Goal: Information Seeking & Learning: Learn about a topic

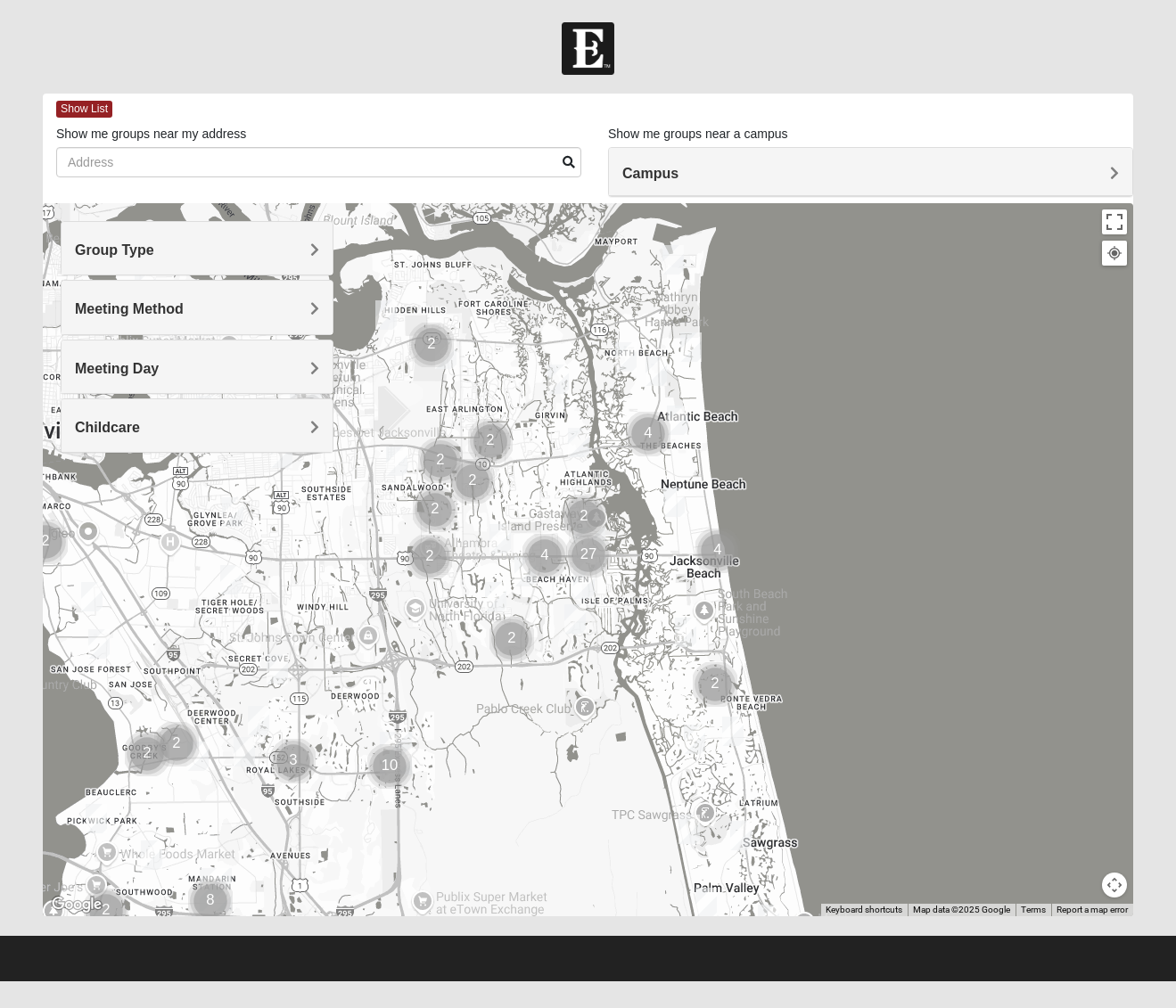
click at [154, 249] on span "Group Type" at bounding box center [114, 250] width 80 height 15
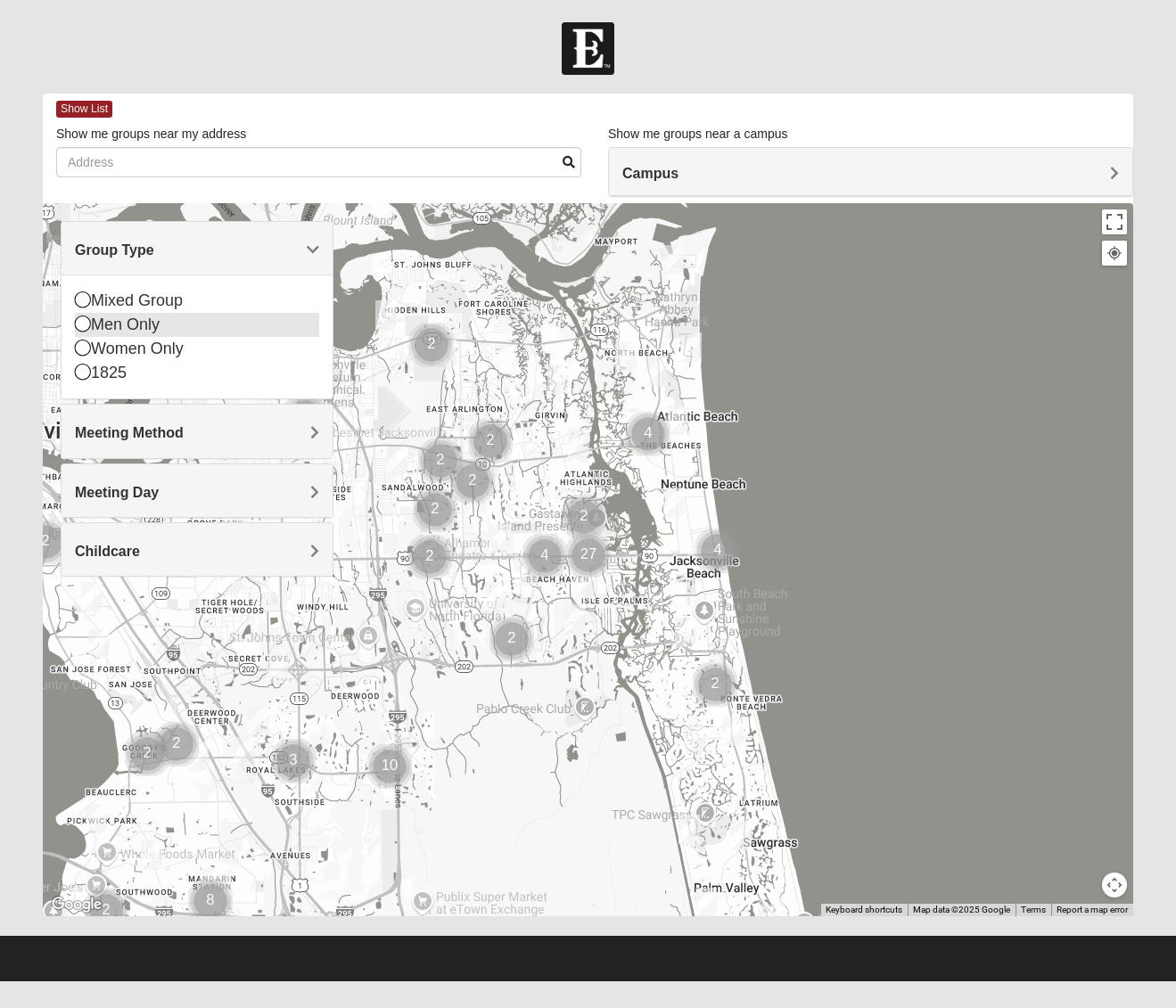
click at [83, 329] on icon at bounding box center [83, 323] width 16 height 16
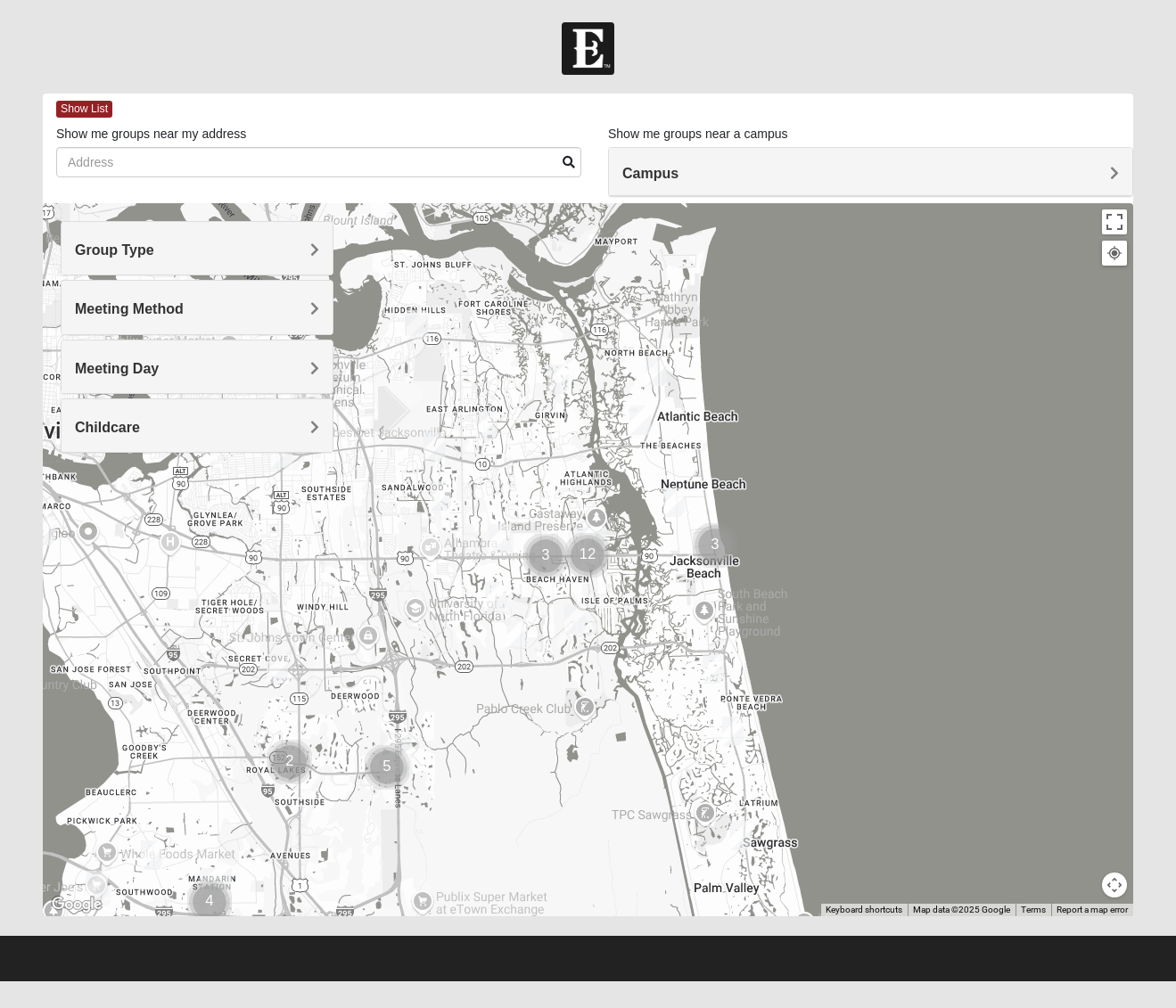
click at [184, 311] on span "Meeting Method" at bounding box center [128, 308] width 108 height 15
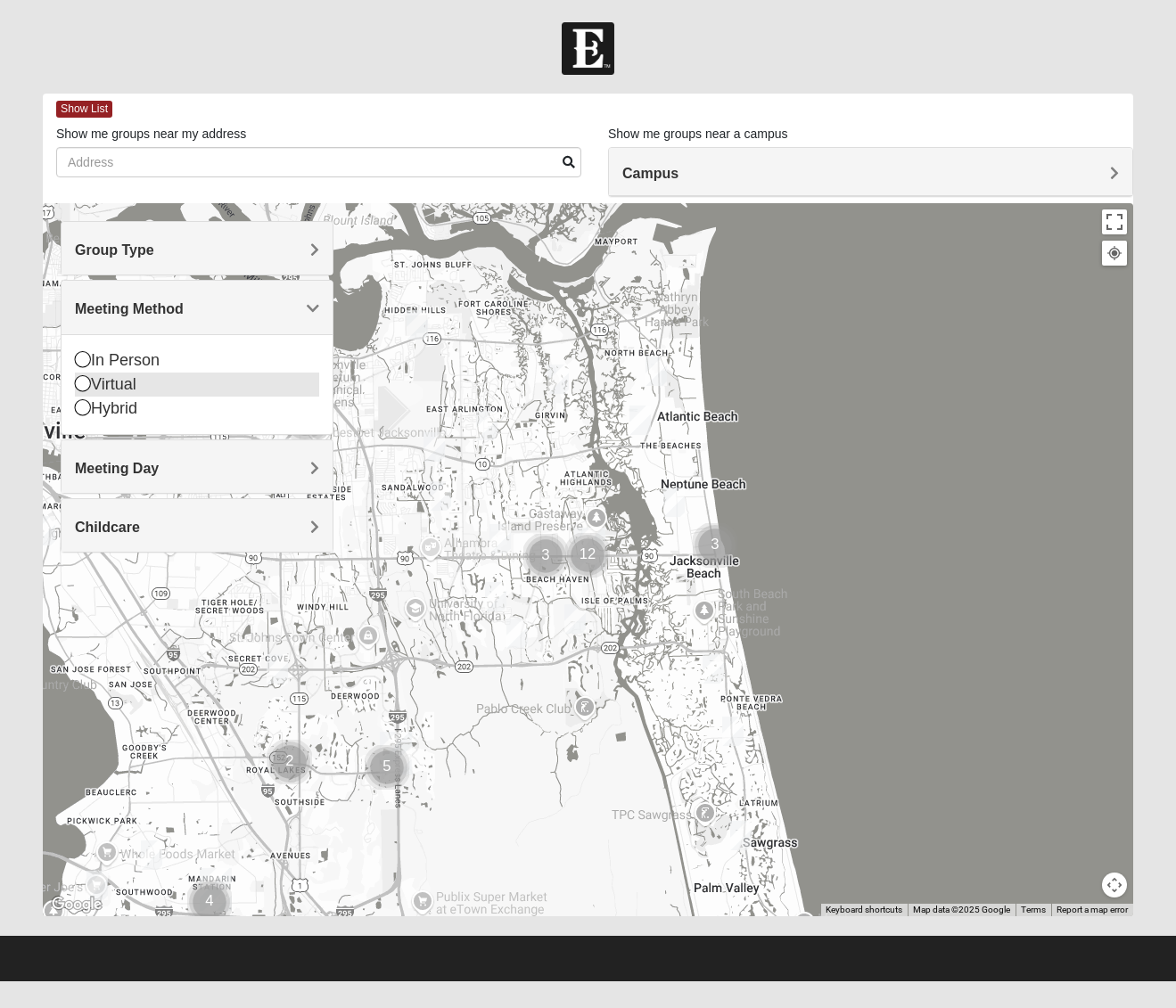
click at [82, 383] on icon at bounding box center [83, 383] width 16 height 16
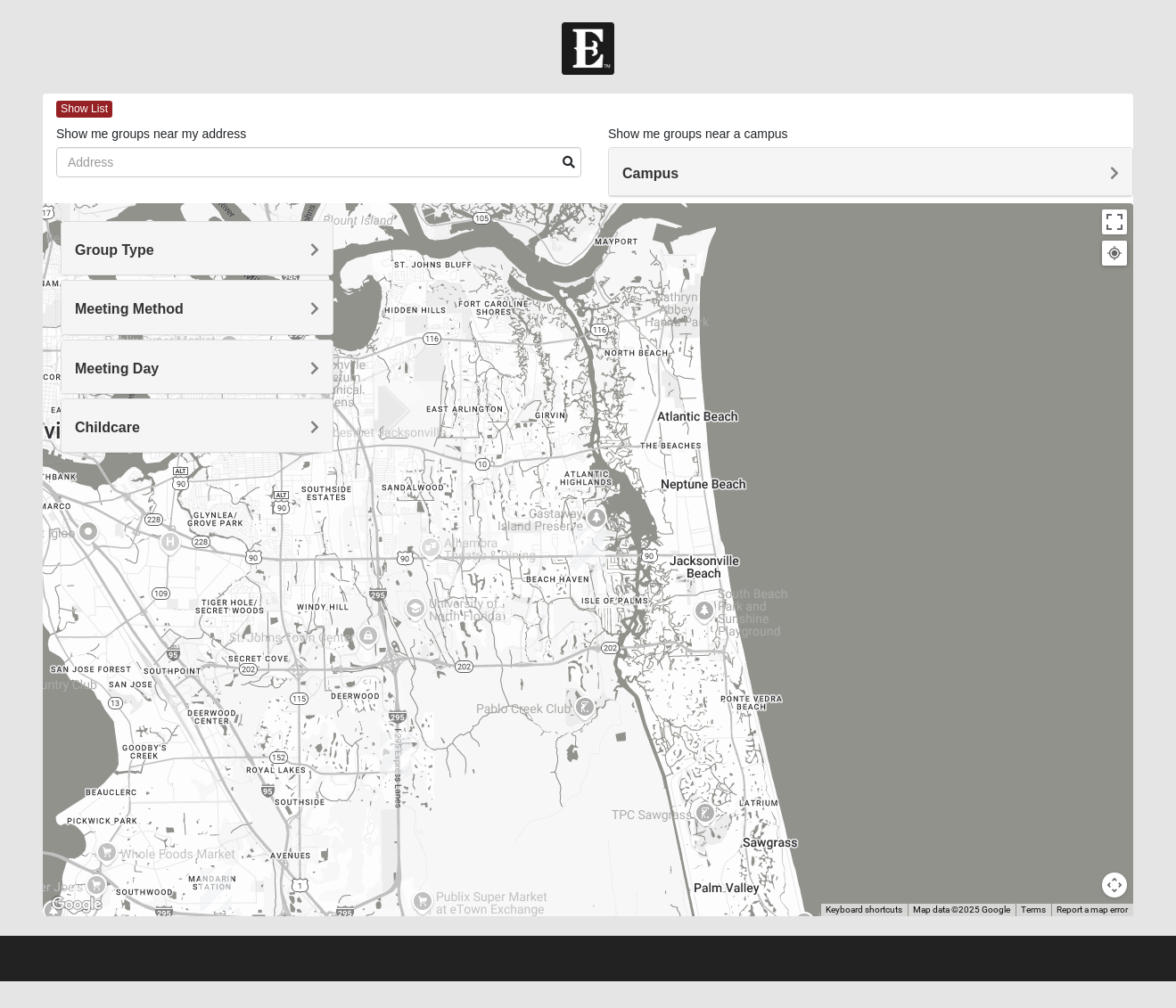
click at [158, 364] on span "Meeting Day" at bounding box center [116, 368] width 84 height 15
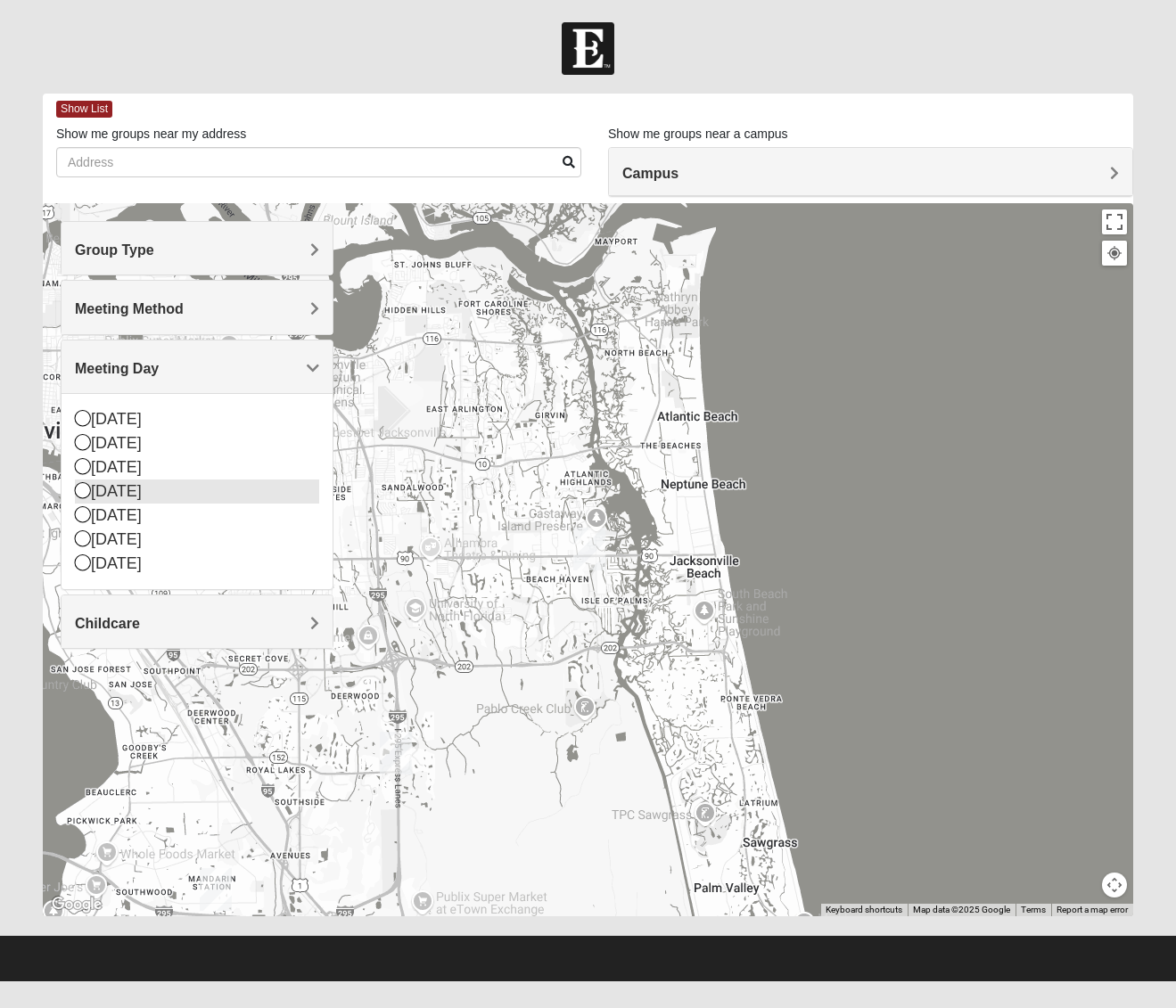
click at [85, 488] on icon at bounding box center [83, 491] width 16 height 16
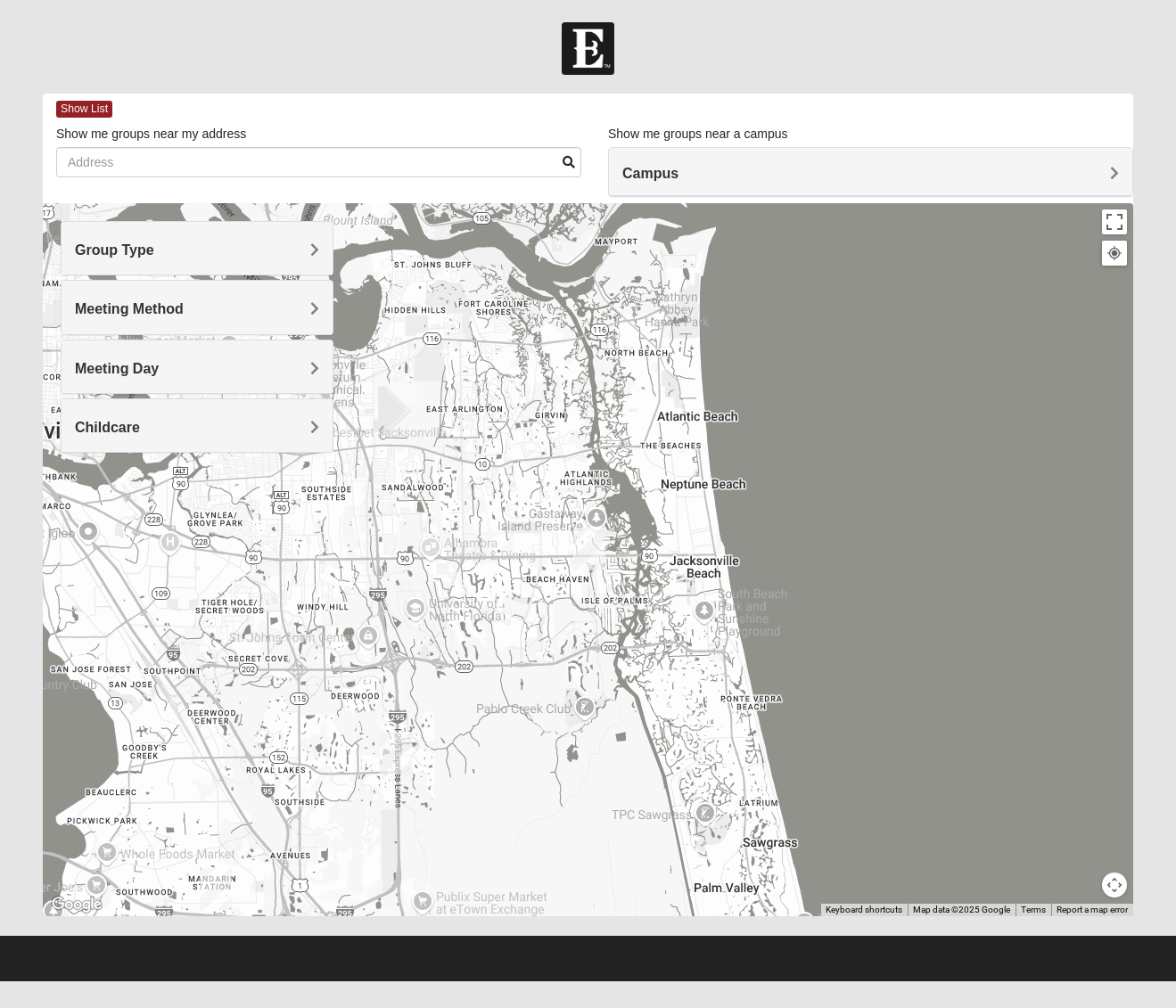
click at [140, 424] on span "Childcare" at bounding box center [106, 427] width 65 height 15
click at [85, 501] on icon at bounding box center [83, 501] width 16 height 16
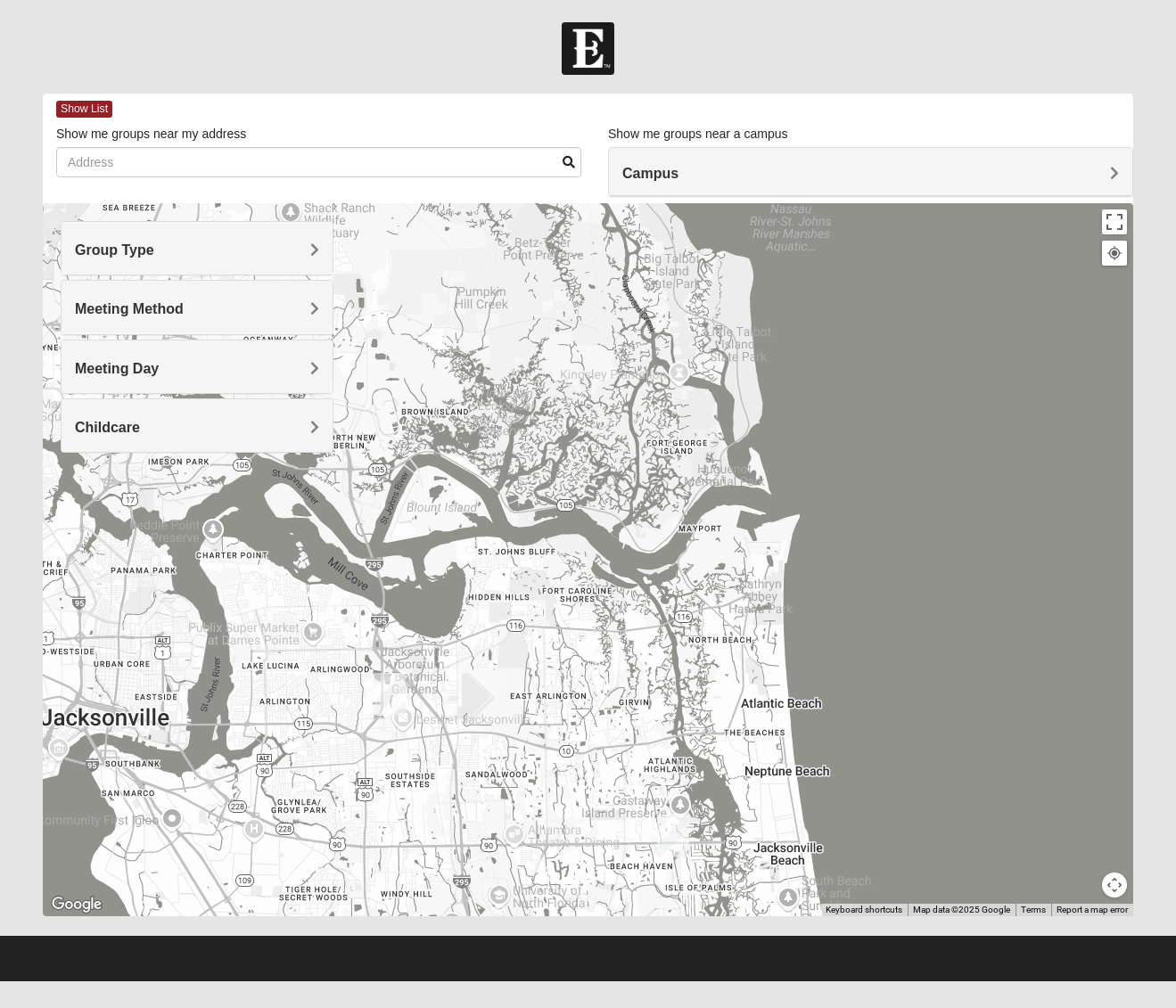
drag, startPoint x: 900, startPoint y: 444, endPoint x: 951, endPoint y: 705, distance: 265.9
click at [1006, 706] on div at bounding box center [588, 559] width 1090 height 713
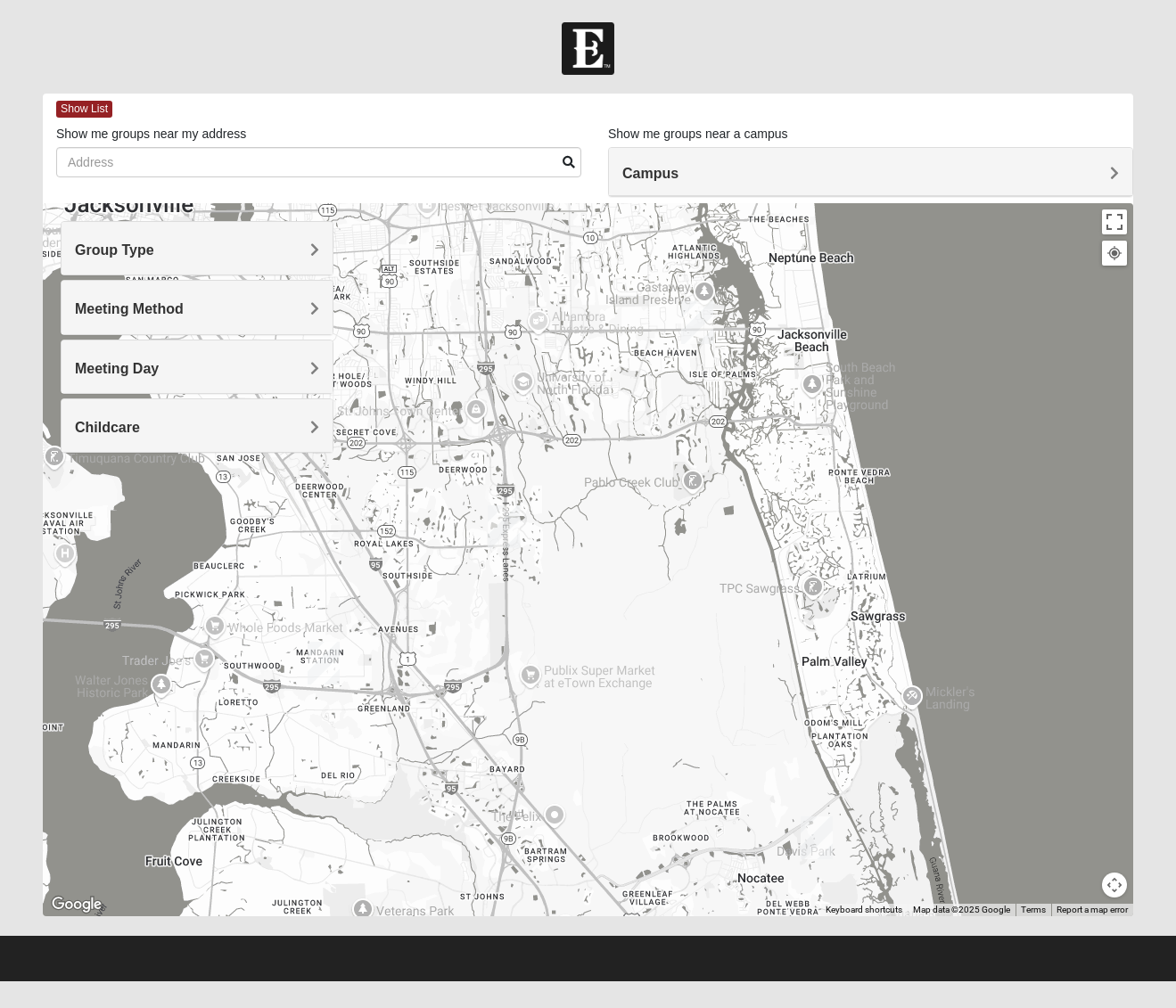
drag, startPoint x: 899, startPoint y: 806, endPoint x: 924, endPoint y: 294, distance: 512.6
click at [924, 294] on div at bounding box center [588, 559] width 1090 height 713
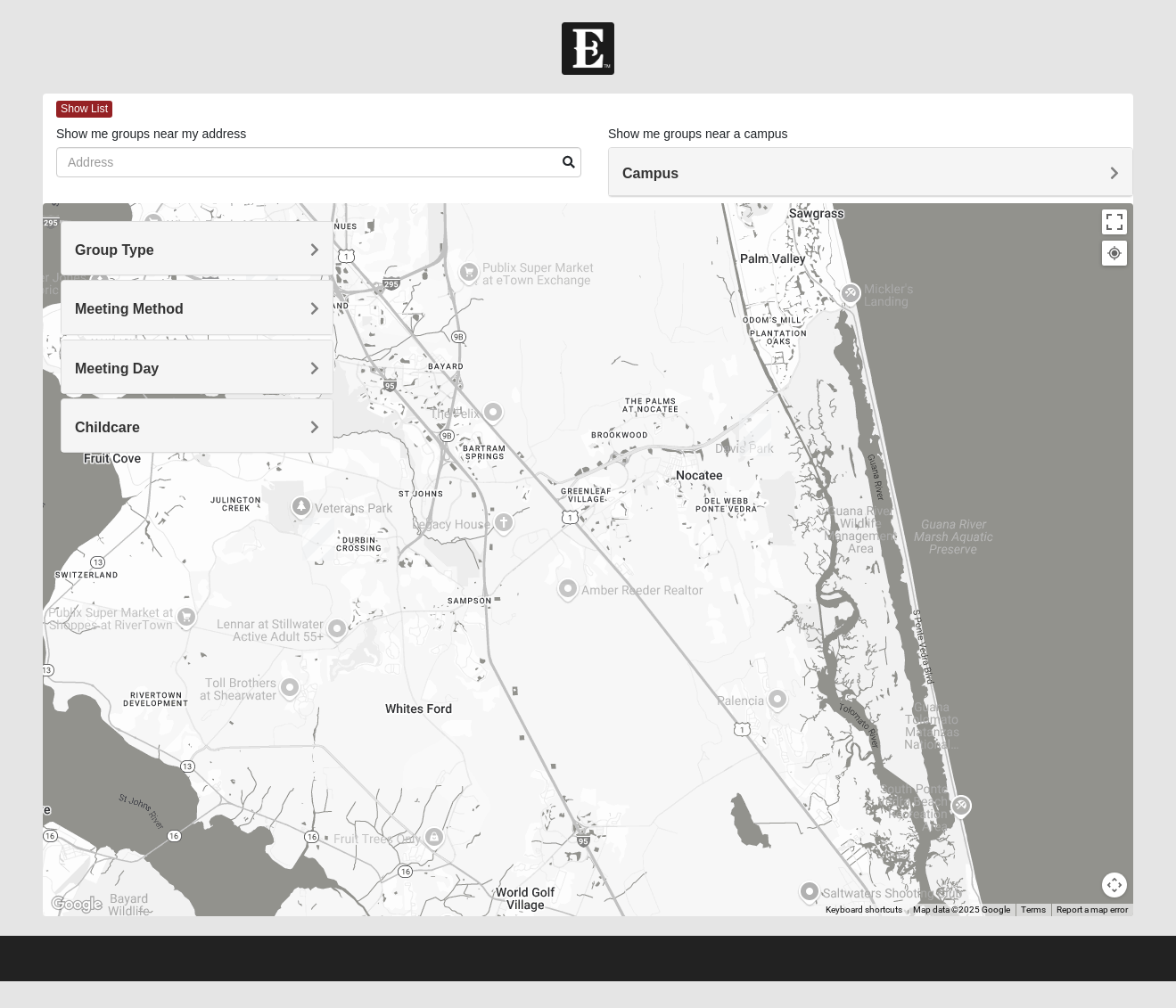
drag, startPoint x: 918, startPoint y: 838, endPoint x: 858, endPoint y: 435, distance: 407.4
click at [858, 435] on div at bounding box center [588, 559] width 1090 height 713
click at [759, 434] on img "Ponte Vedra" at bounding box center [755, 435] width 32 height 43
click at [758, 433] on img "Ponte Vedra" at bounding box center [755, 435] width 32 height 43
click at [753, 430] on img "Ponte Vedra" at bounding box center [755, 435] width 32 height 43
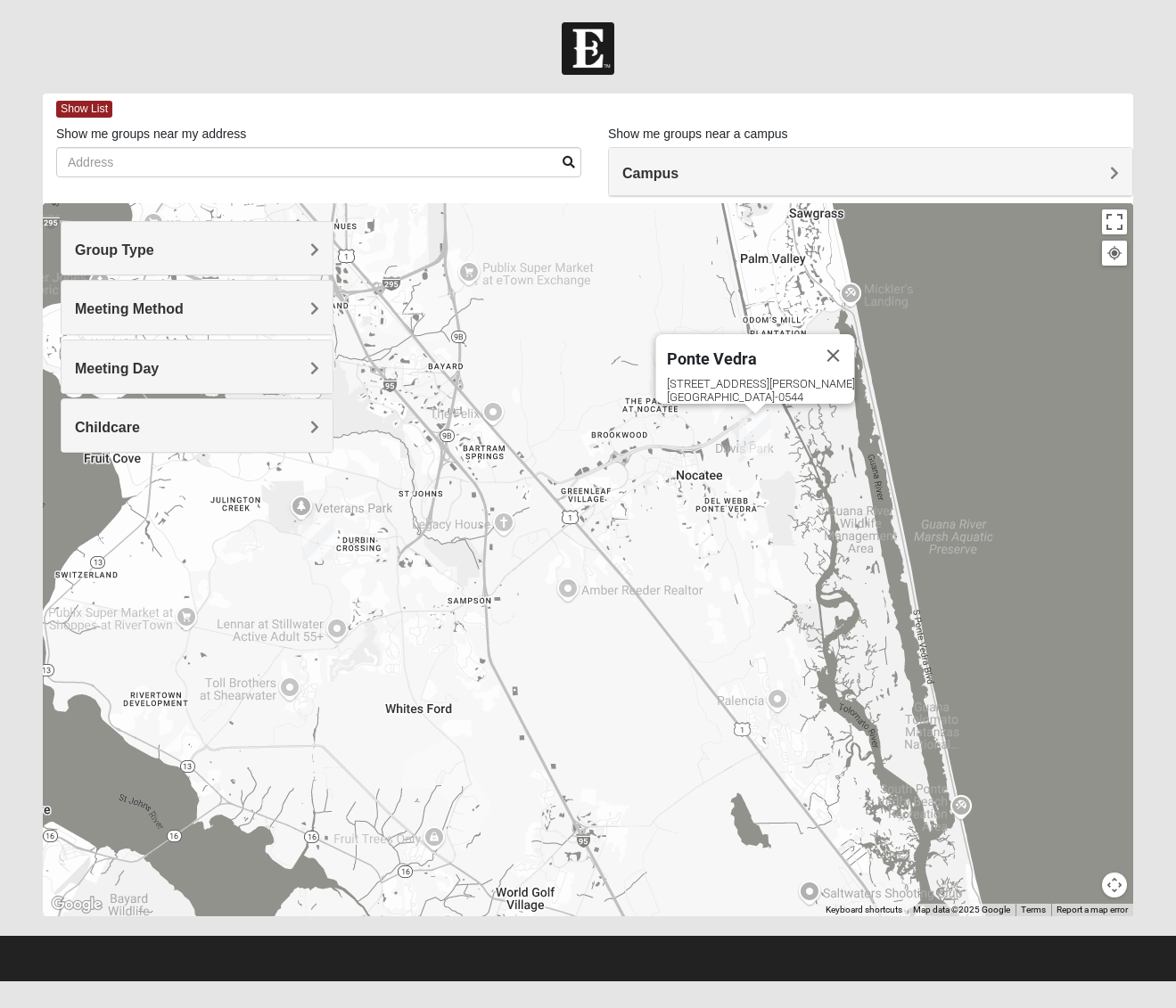
click at [753, 430] on img "Ponte Vedra" at bounding box center [755, 435] width 32 height 43
click at [476, 420] on div "To navigate, press the arrow keys. [GEOGRAPHIC_DATA] [STREET_ADDRESS][PERSON_NA…" at bounding box center [588, 559] width 1090 height 713
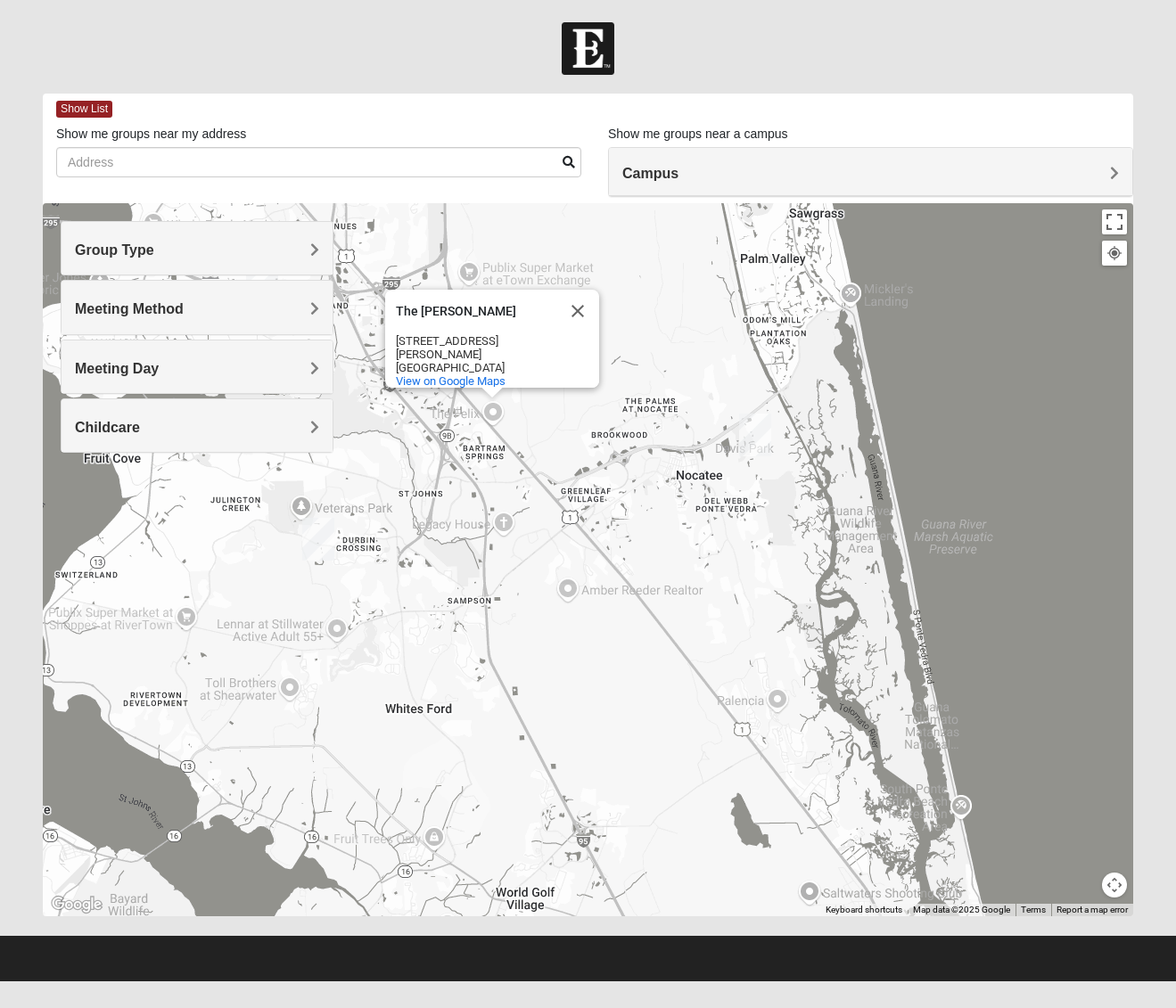
click at [679, 171] on span "Campus" at bounding box center [650, 173] width 56 height 15
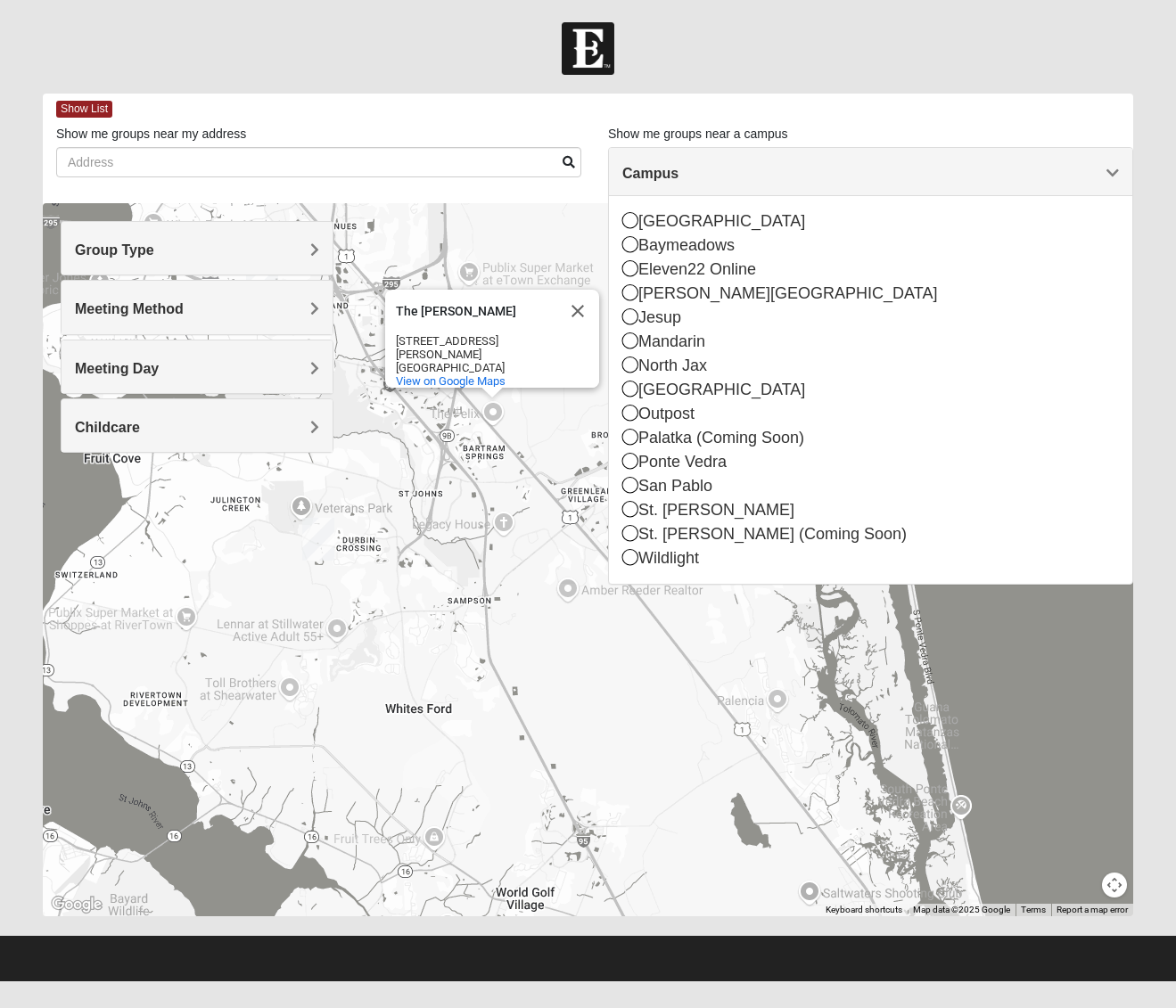
click at [679, 171] on span "Campus" at bounding box center [650, 173] width 56 height 15
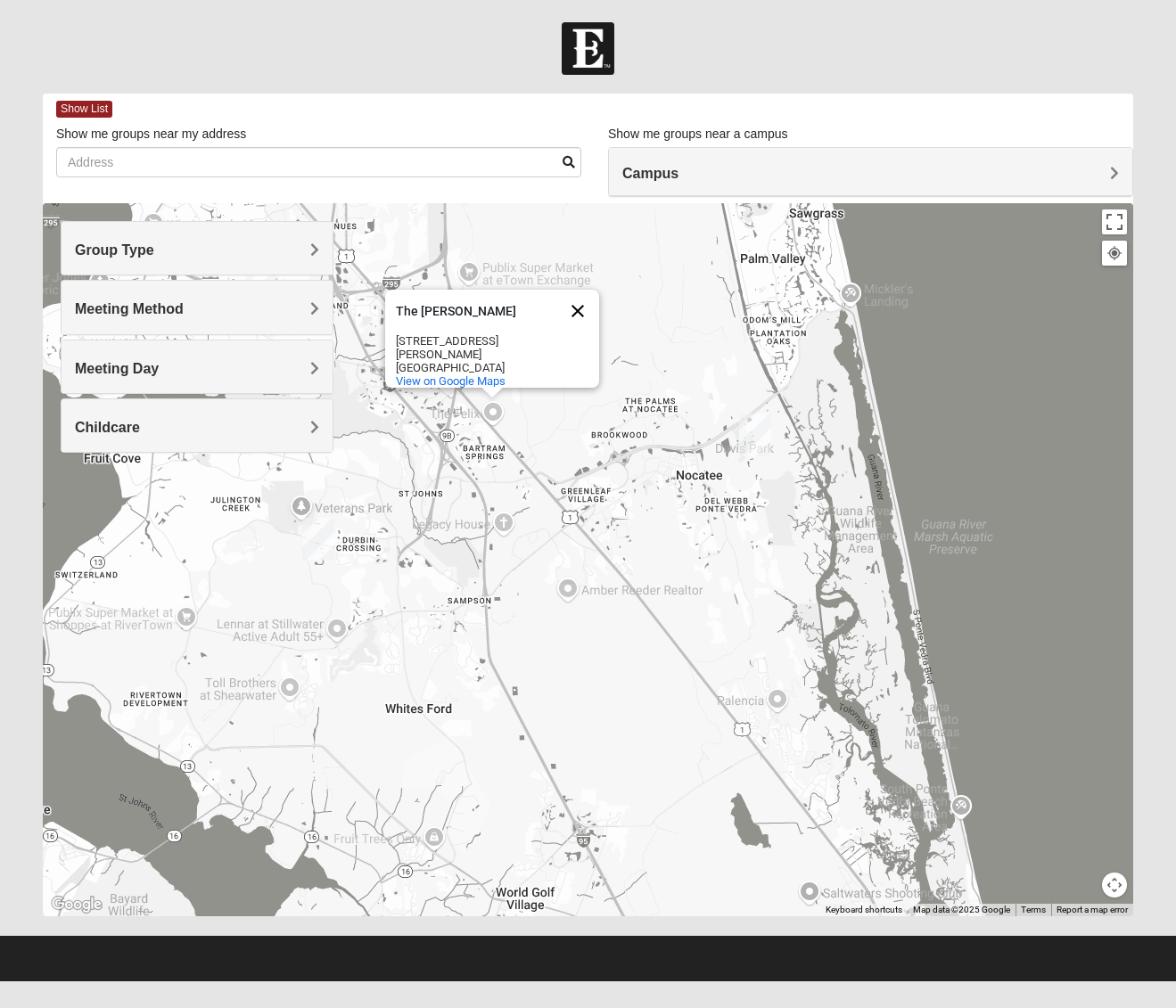
click at [571, 311] on button "Close" at bounding box center [577, 310] width 43 height 43
click at [154, 250] on span "Group Type" at bounding box center [114, 250] width 80 height 15
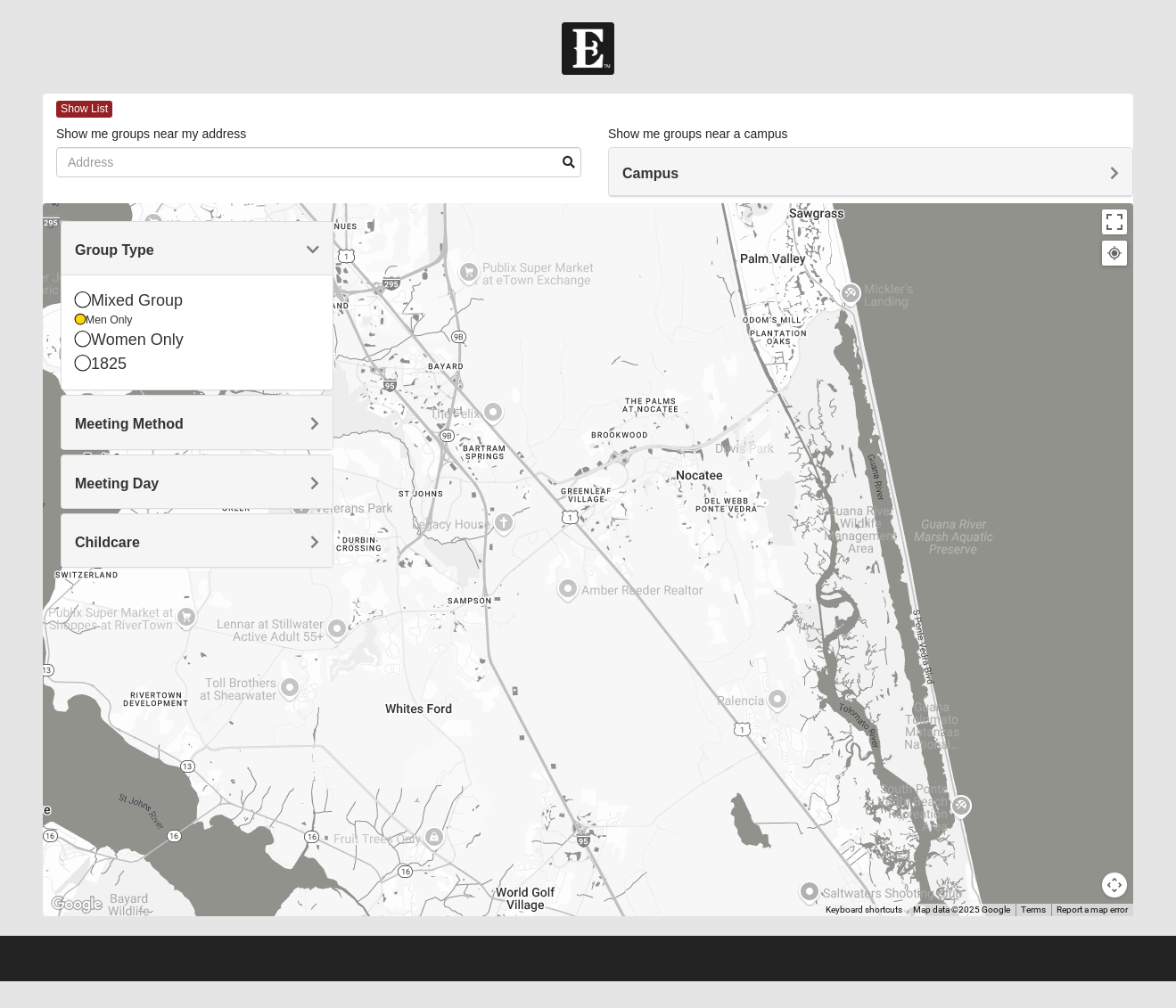
click at [154, 250] on span "Group Type" at bounding box center [114, 250] width 80 height 15
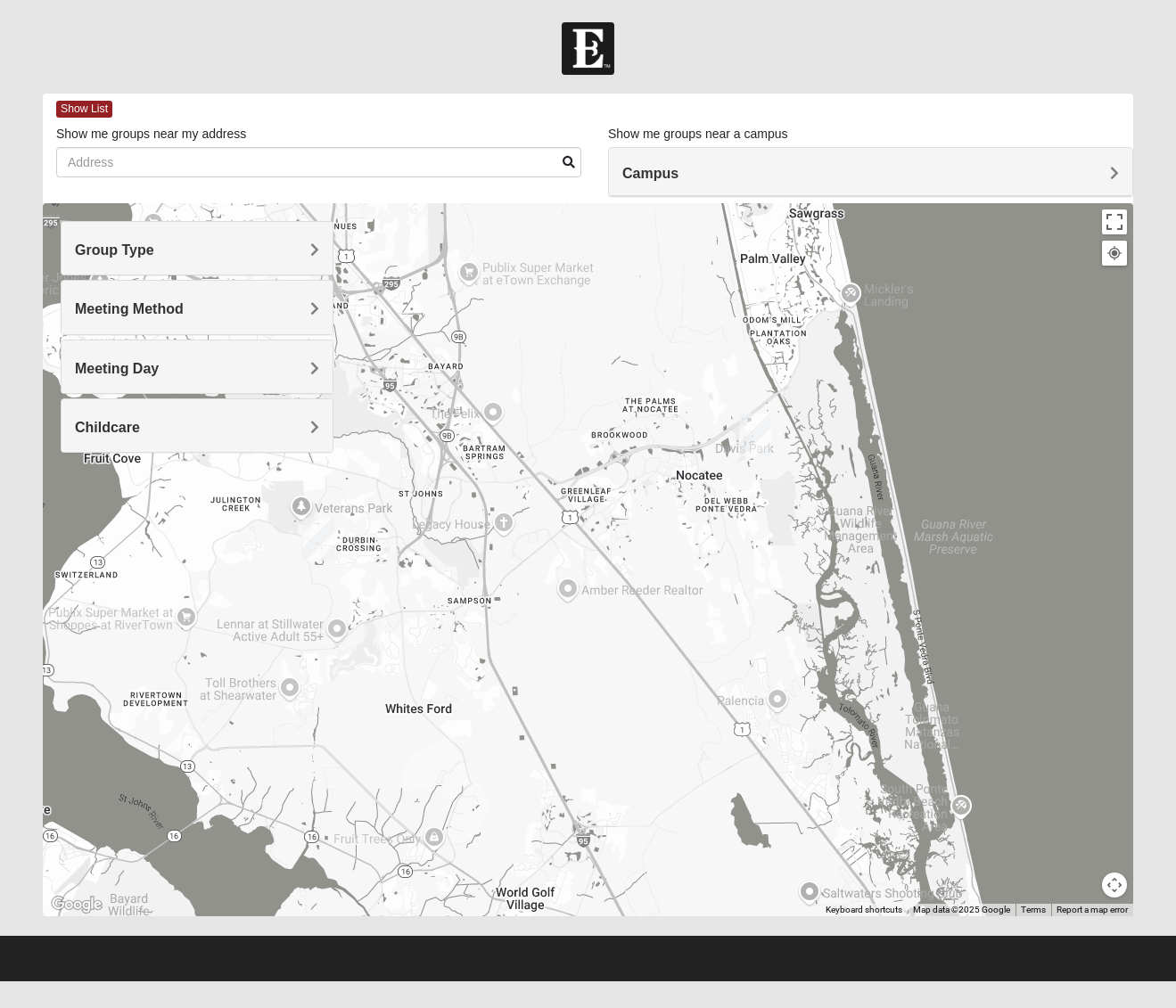
click at [184, 303] on span "Meeting Method" at bounding box center [128, 308] width 108 height 15
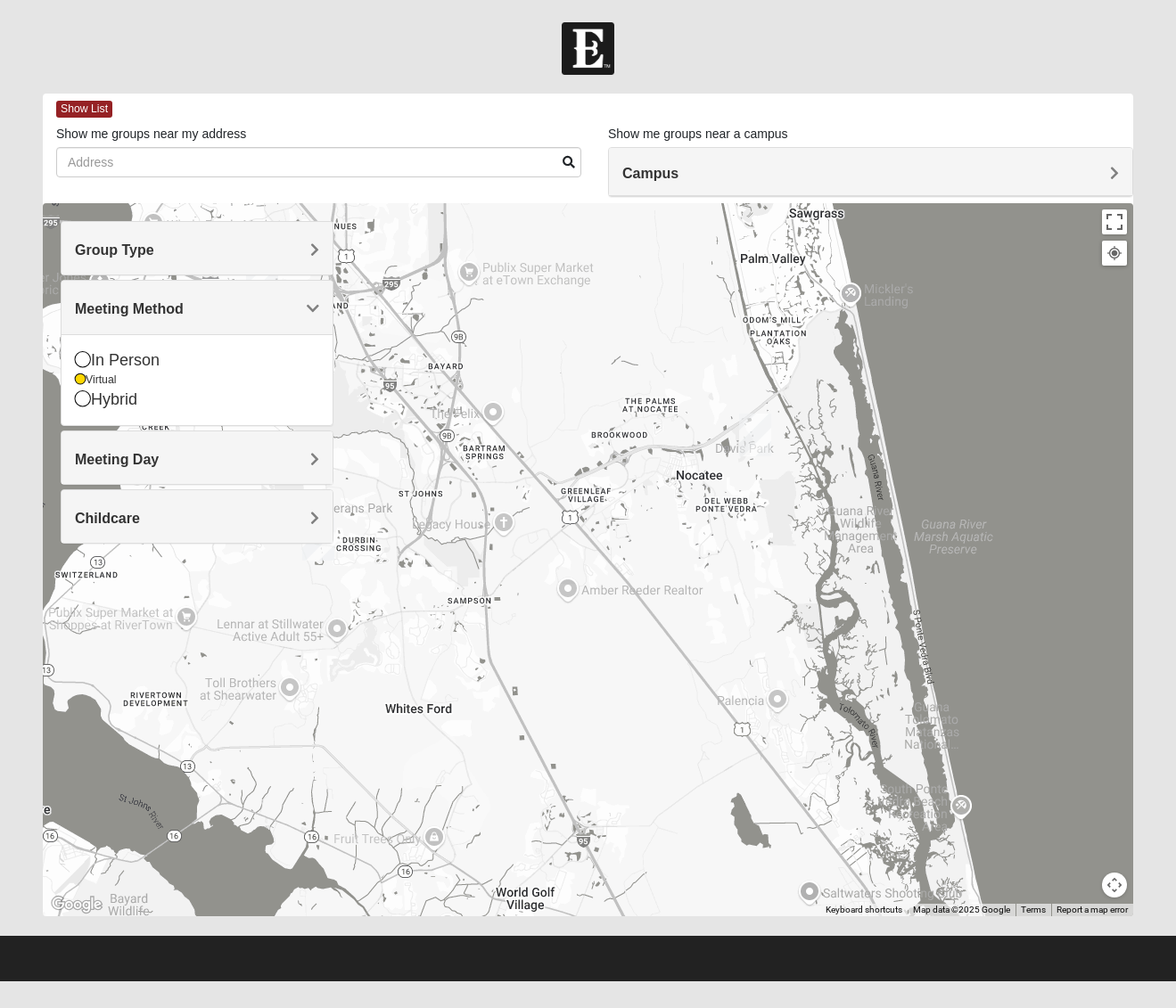
click at [184, 303] on span "Meeting Method" at bounding box center [128, 308] width 108 height 15
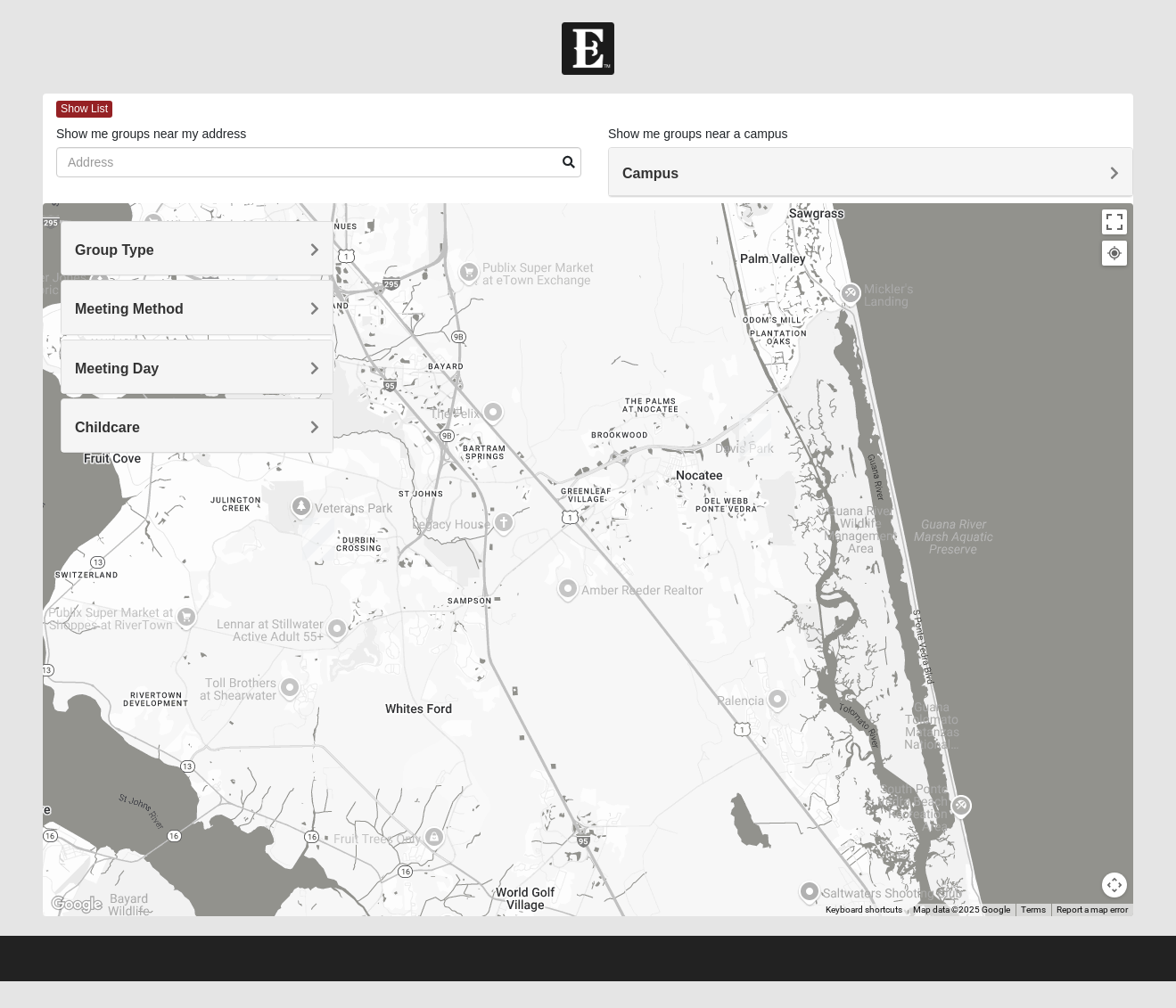
click at [158, 364] on span "Meeting Day" at bounding box center [116, 368] width 84 height 15
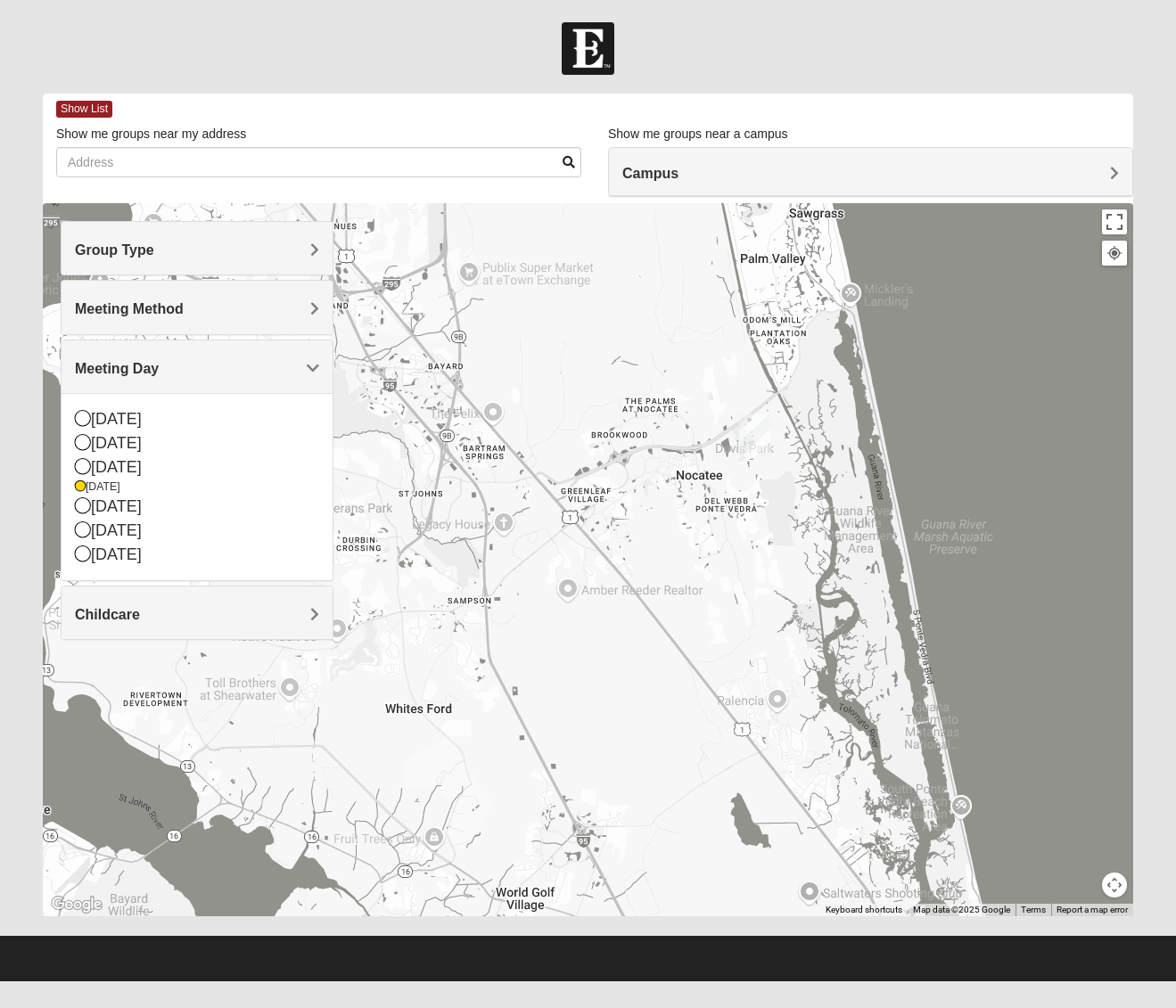
click at [158, 364] on span "Meeting Day" at bounding box center [116, 368] width 84 height 15
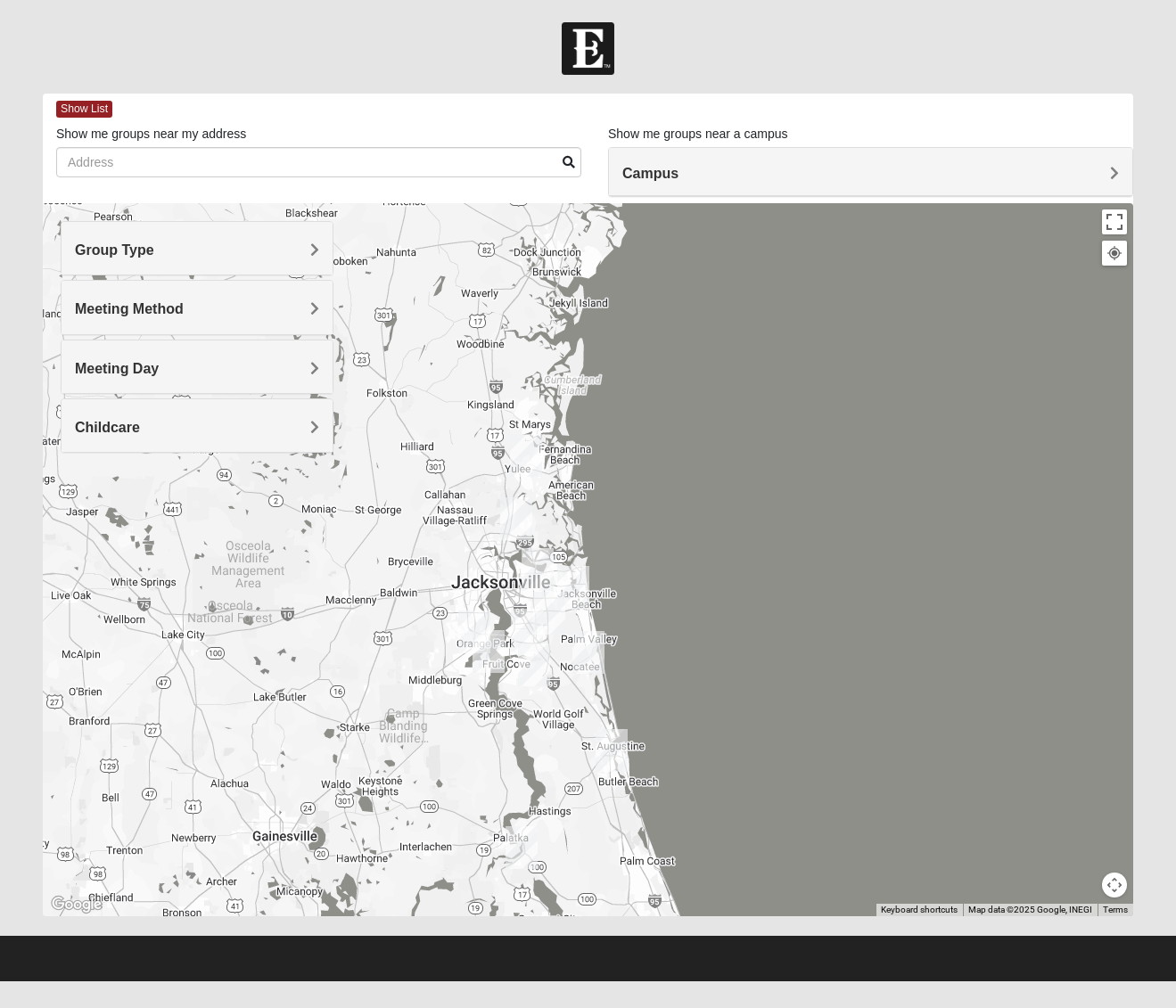
drag, startPoint x: 717, startPoint y: 602, endPoint x: 800, endPoint y: 923, distance: 331.6
click at [818, 923] on div "Show List Loading Groups Keywords Filter Additional Filters Campus [GEOGRAPHIC_…" at bounding box center [588, 513] width 1117 height 841
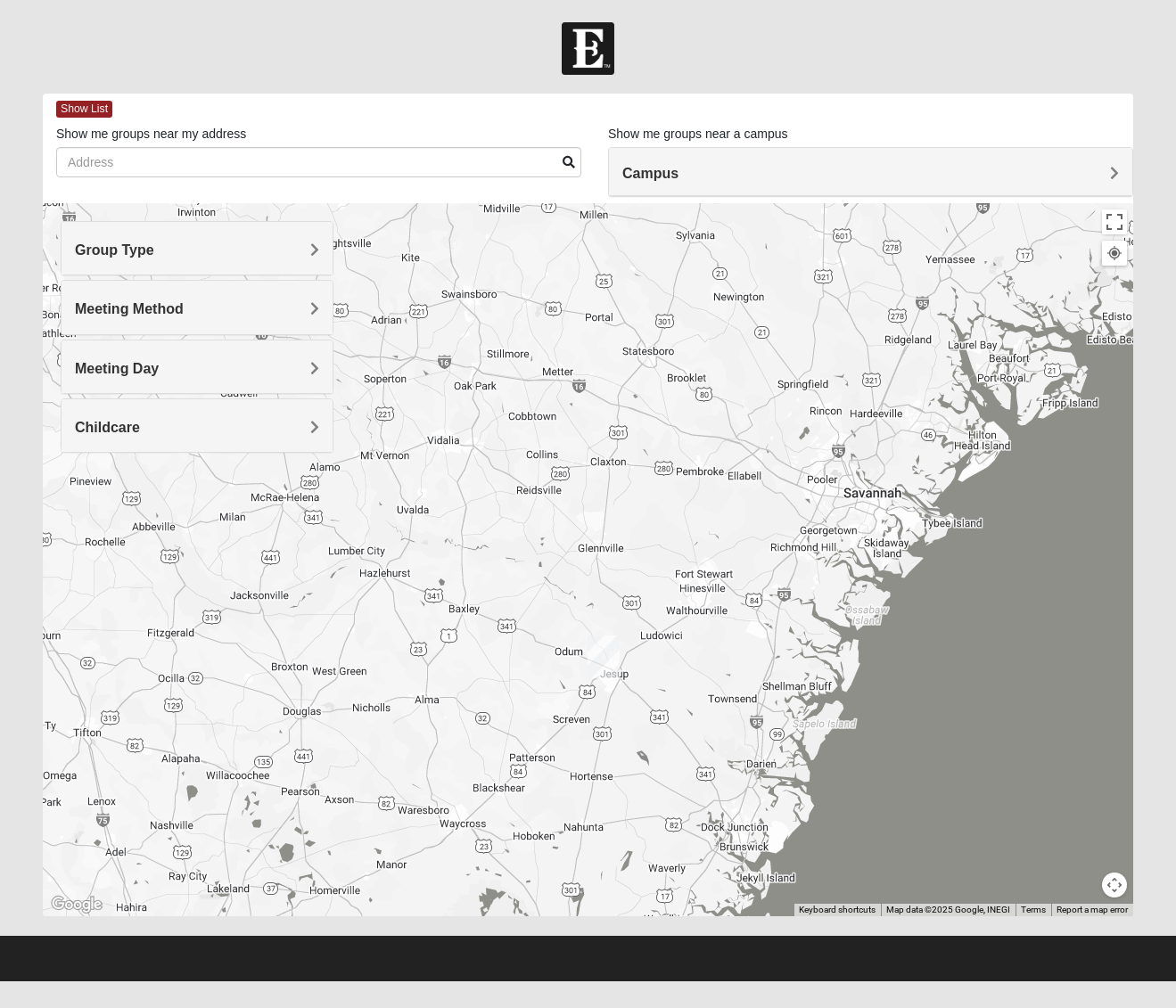
drag, startPoint x: 761, startPoint y: 469, endPoint x: 929, endPoint y: 1034, distance: 589.4
click at [929, 981] on html "Log In Find A Group Error Show List Loading Groups" at bounding box center [588, 491] width 1176 height 981
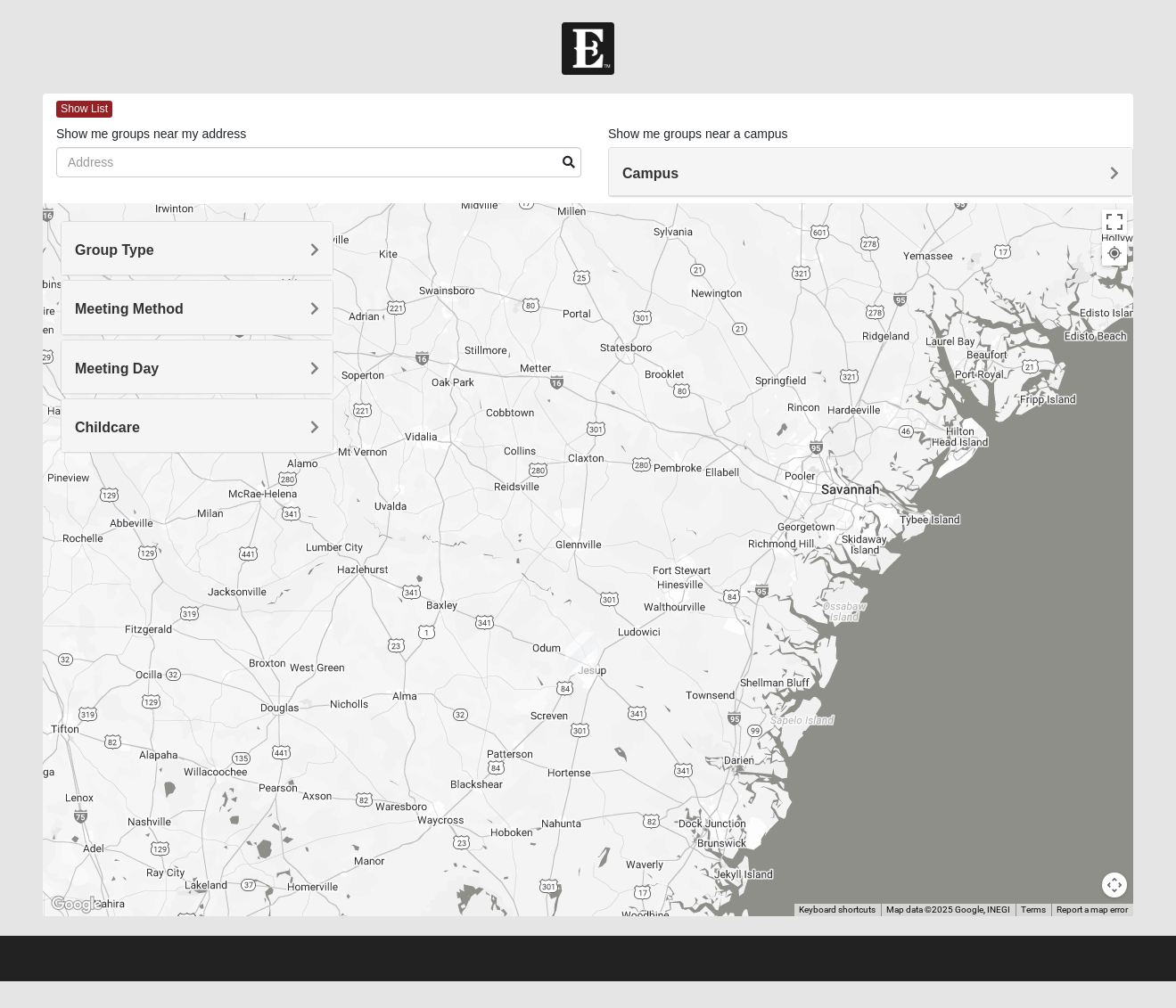
drag, startPoint x: 581, startPoint y: 652, endPoint x: 568, endPoint y: 649, distance: 13.3
click at [582, 651] on img "Jesup" at bounding box center [581, 653] width 32 height 43
click at [644, 493] on div "Jesup [STREET_ADDRESS][PERSON_NAME][PERSON_NAME]" at bounding box center [588, 559] width 1090 height 713
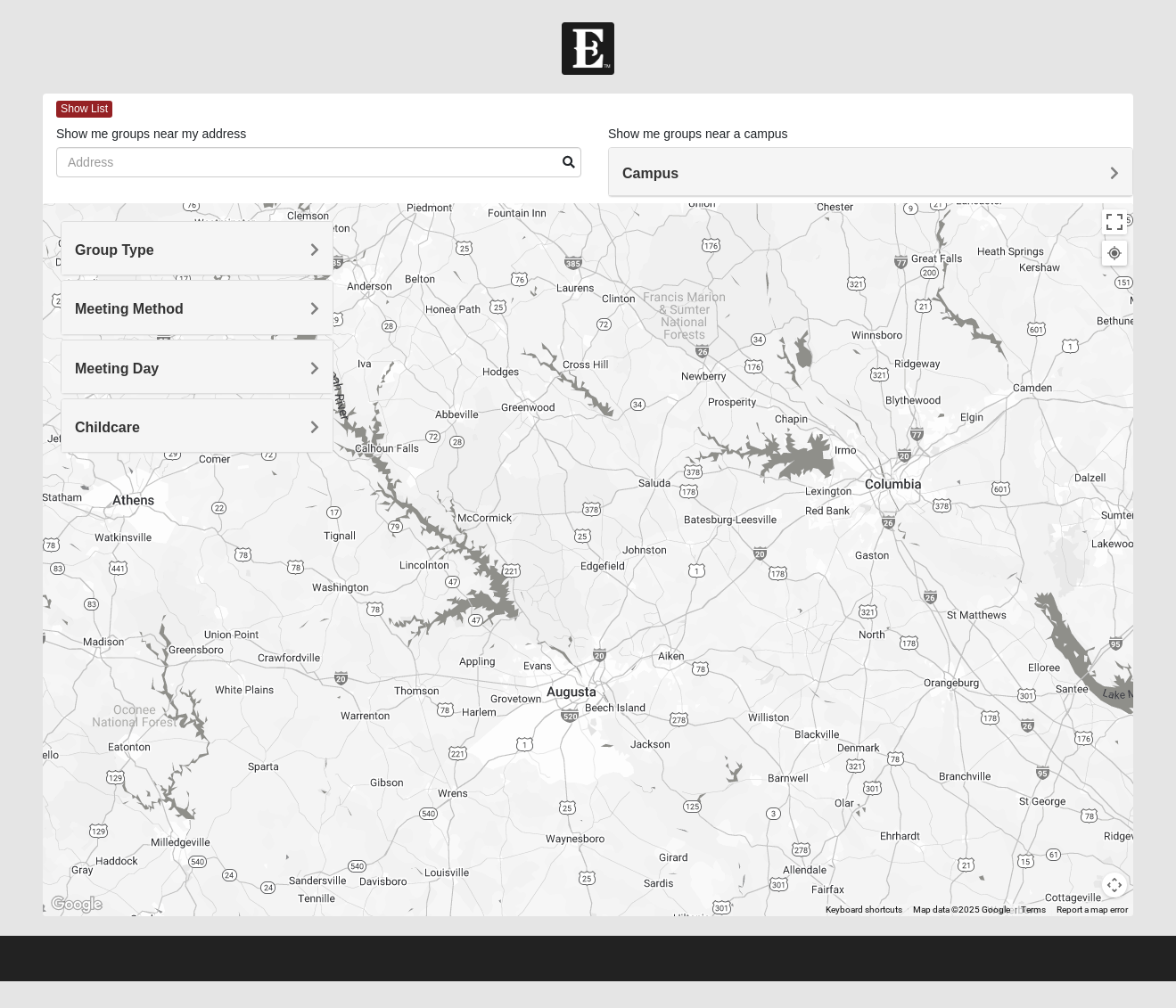
drag, startPoint x: 593, startPoint y: 358, endPoint x: 615, endPoint y: 1047, distance: 689.4
click at [615, 981] on html "Log In Find A Group Error Show List Loading Groups" at bounding box center [588, 491] width 1176 height 981
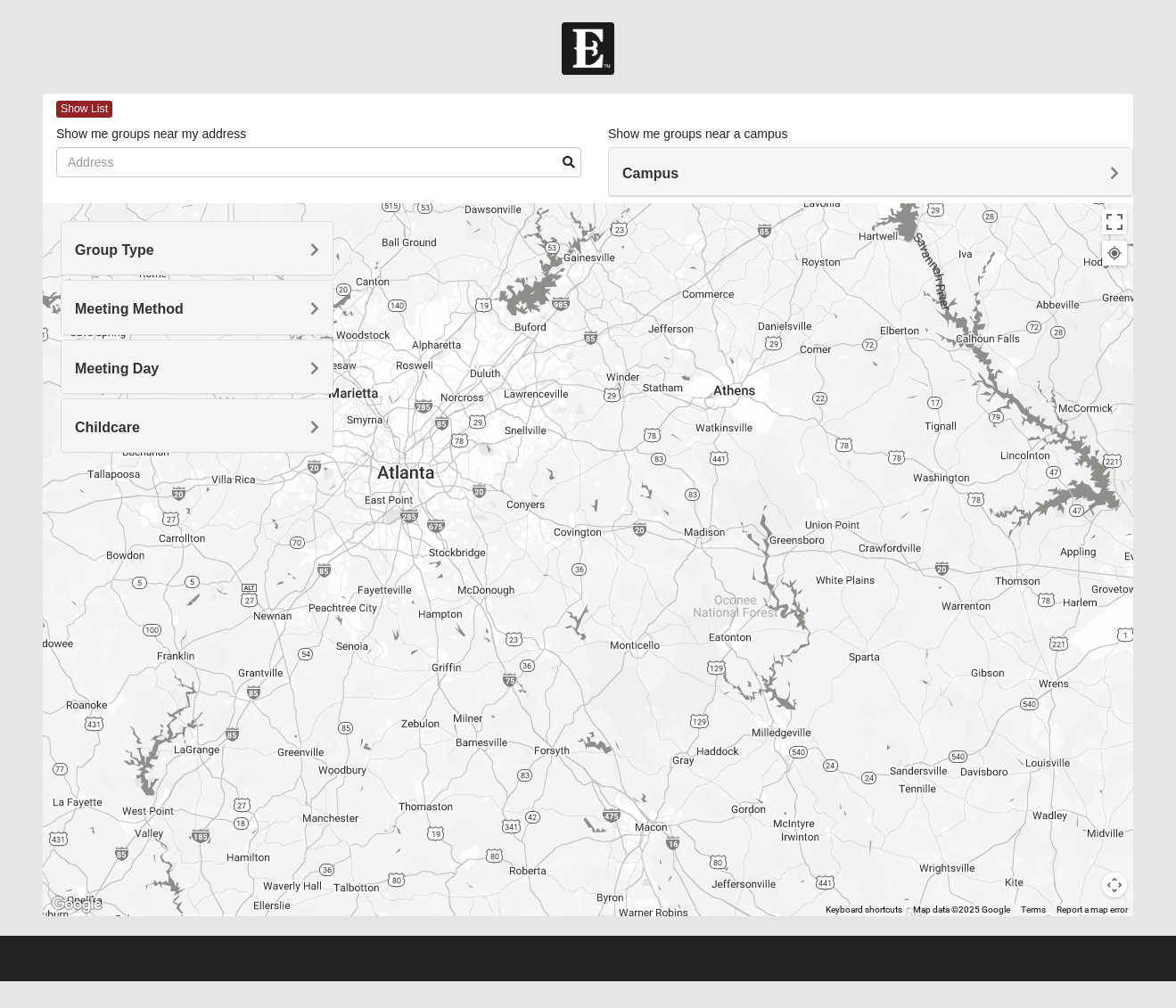
drag, startPoint x: 444, startPoint y: 612, endPoint x: 917, endPoint y: 538, distance: 478.8
click at [1043, 506] on div "Jesup [STREET_ADDRESS][PERSON_NAME][PERSON_NAME]" at bounding box center [588, 559] width 1090 height 713
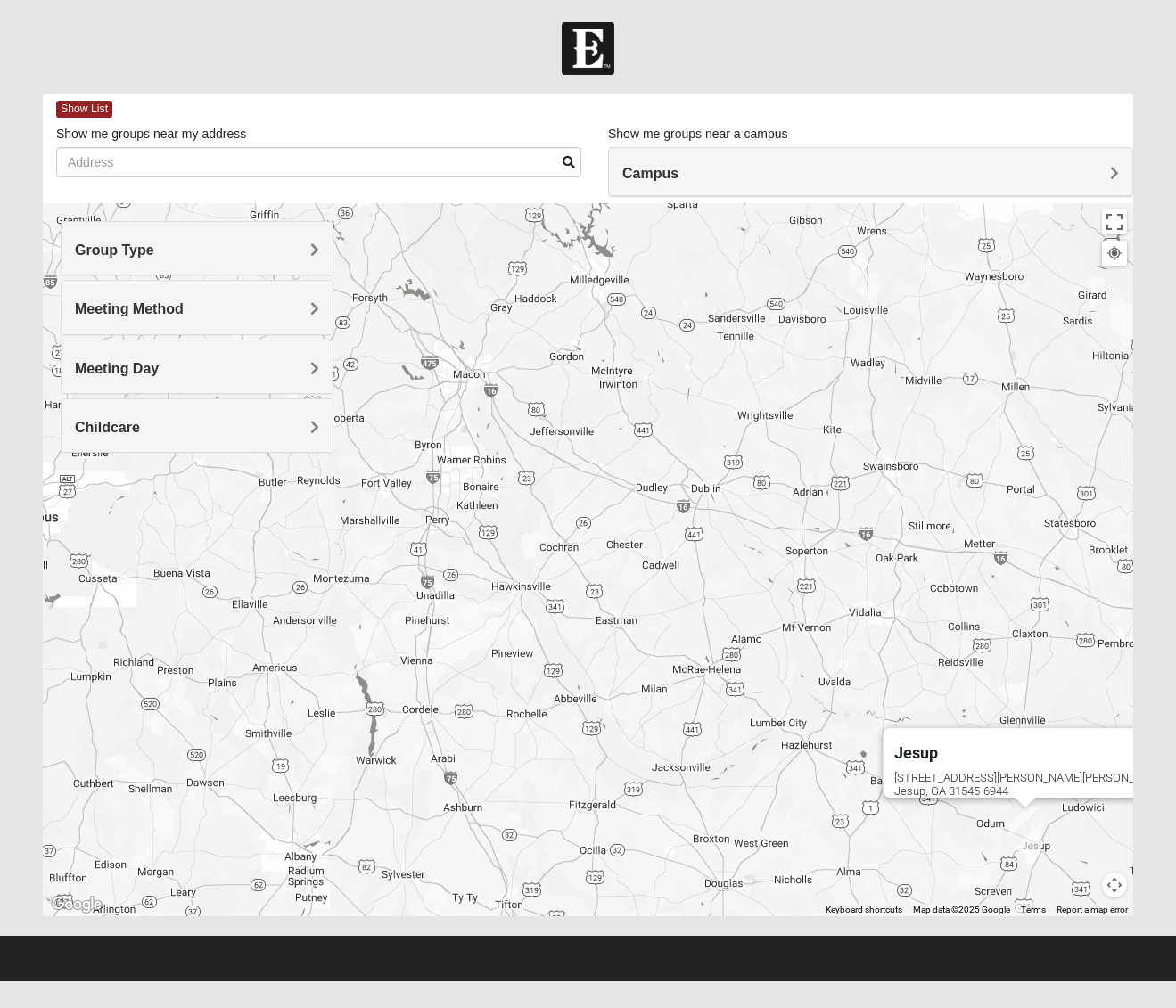
drag, startPoint x: 518, startPoint y: 706, endPoint x: 300, endPoint y: 261, distance: 495.5
click at [299, 259] on div "Group Type Mixed Group Men Only Women Only 1825 Meeting Method In Person Virtual" at bounding box center [588, 559] width 1090 height 713
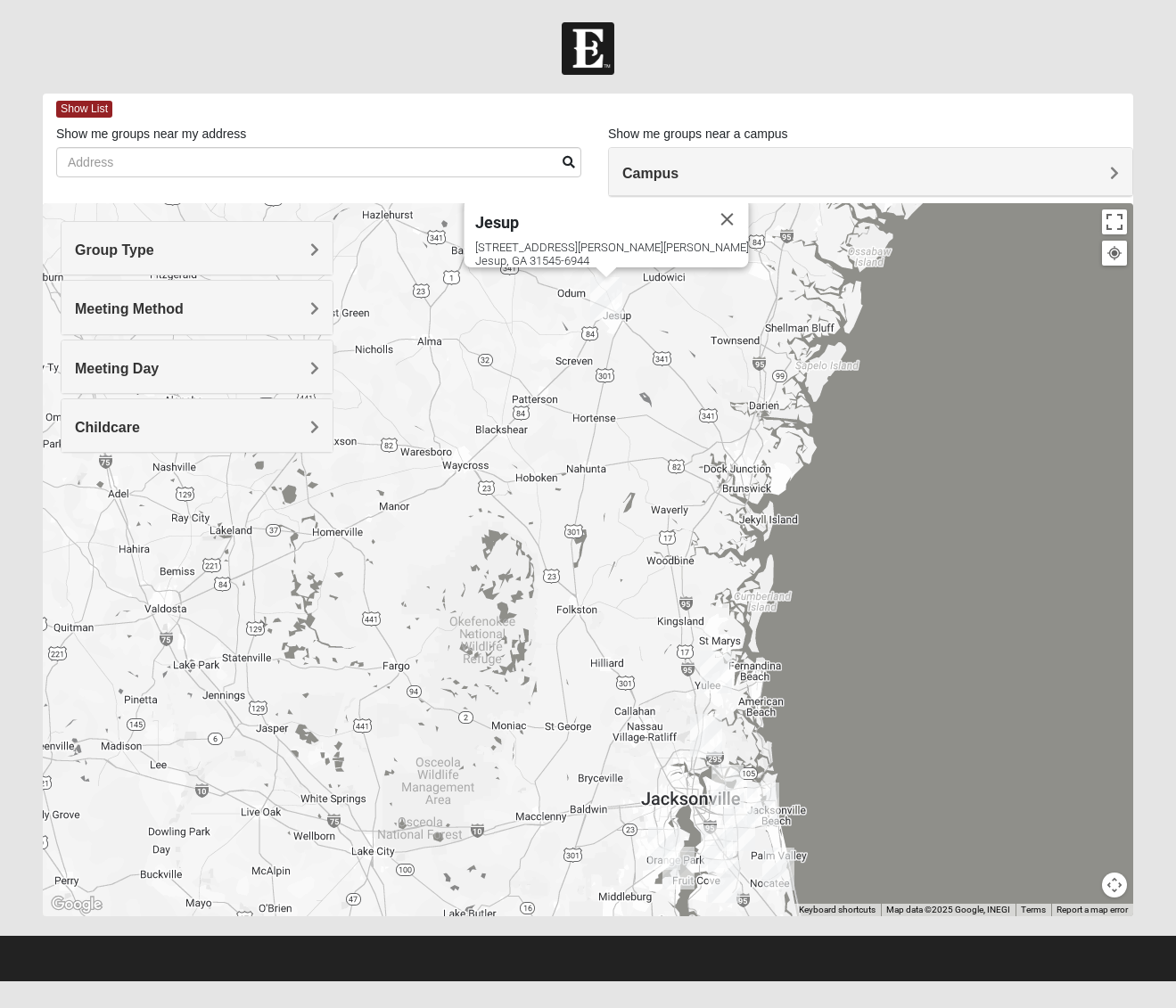
drag, startPoint x: 749, startPoint y: 686, endPoint x: 407, endPoint y: 225, distance: 574.0
click at [407, 225] on div "Jesup [STREET_ADDRESS][PERSON_NAME][PERSON_NAME]" at bounding box center [588, 559] width 1090 height 713
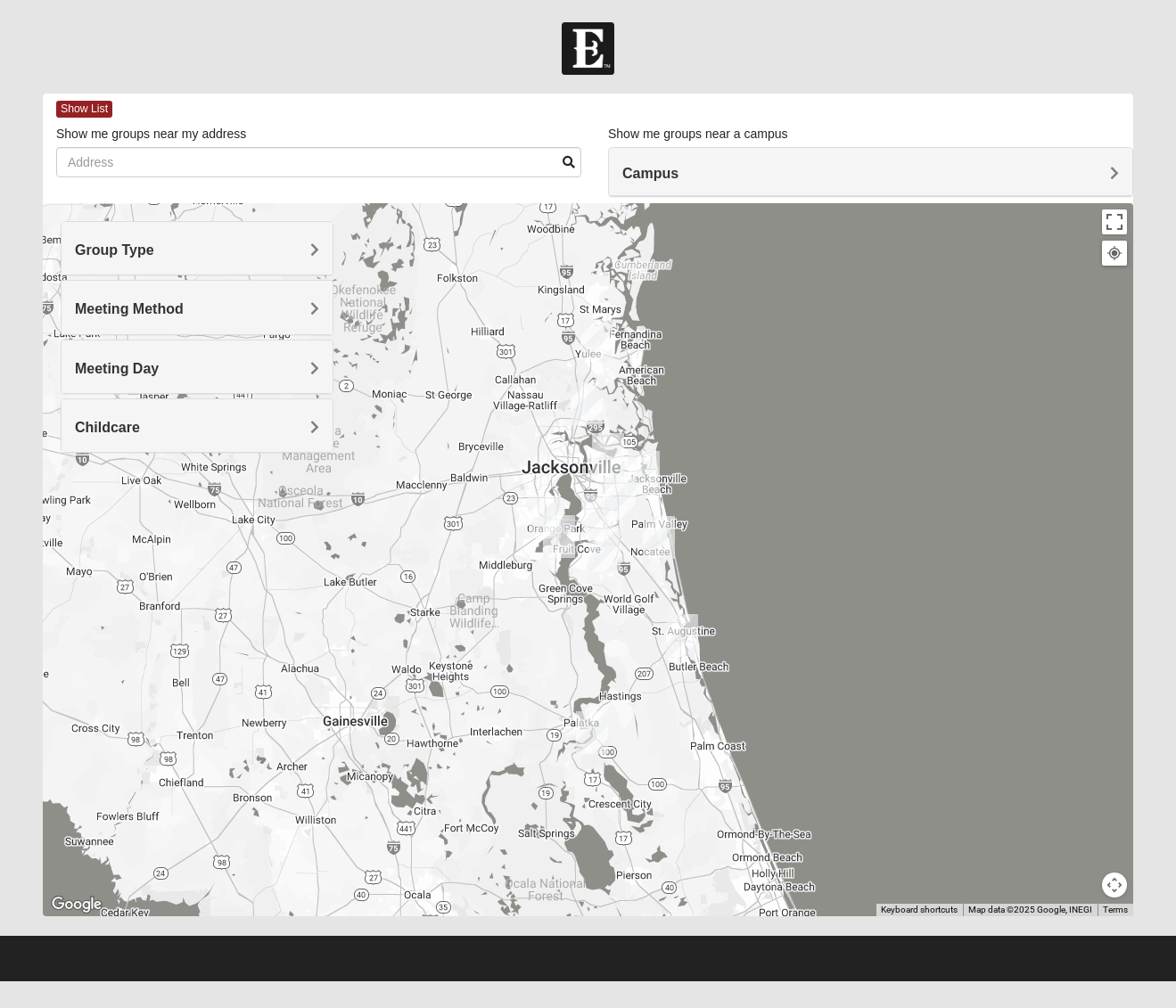
drag, startPoint x: 969, startPoint y: 663, endPoint x: 888, endPoint y: 355, distance: 318.5
click at [888, 355] on div "Jesup [STREET_ADDRESS][PERSON_NAME][PERSON_NAME]" at bounding box center [588, 559] width 1090 height 713
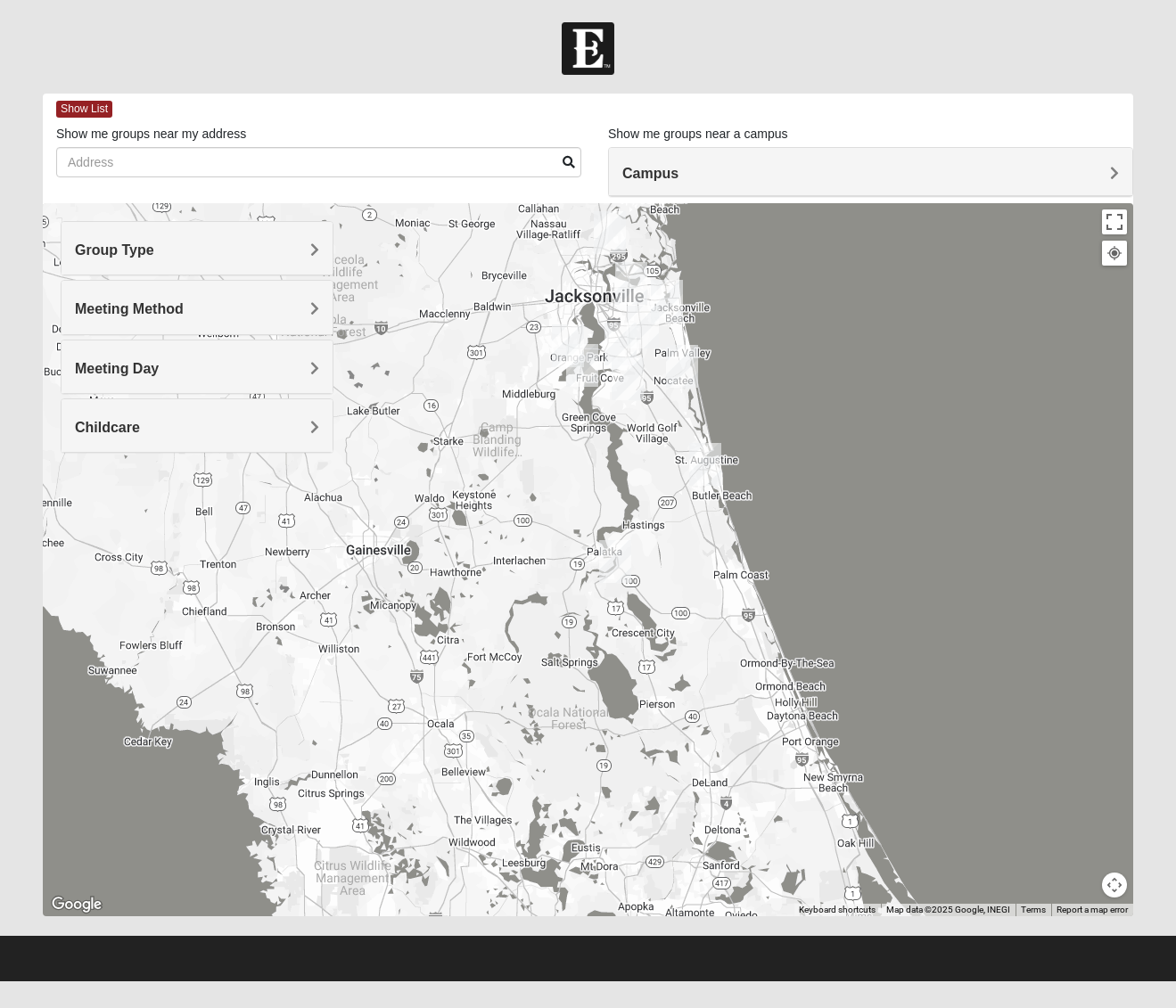
drag, startPoint x: 835, startPoint y: 516, endPoint x: 858, endPoint y: 343, distance: 174.5
click at [858, 343] on div "Jesup [STREET_ADDRESS][PERSON_NAME][PERSON_NAME]" at bounding box center [588, 559] width 1090 height 713
drag, startPoint x: 27, startPoint y: 108, endPoint x: 69, endPoint y: 105, distance: 42.1
click at [27, 108] on form "Log In Find A Group Error Show List Loading Groups" at bounding box center [588, 502] width 1176 height 959
click at [92, 107] on span "Show List" at bounding box center [84, 108] width 56 height 17
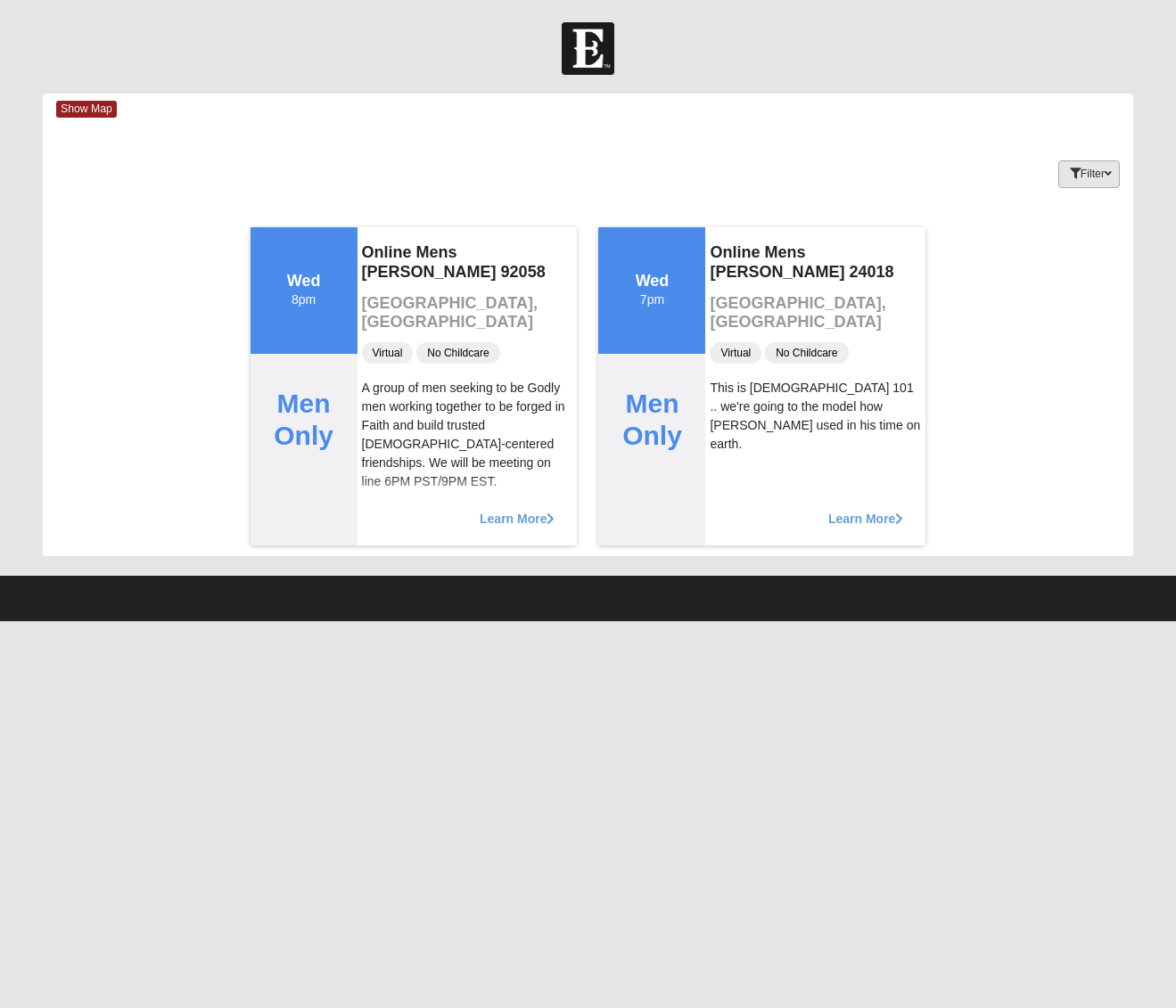
click at [1107, 178] on icon "button" at bounding box center [1107, 173] width 7 height 11
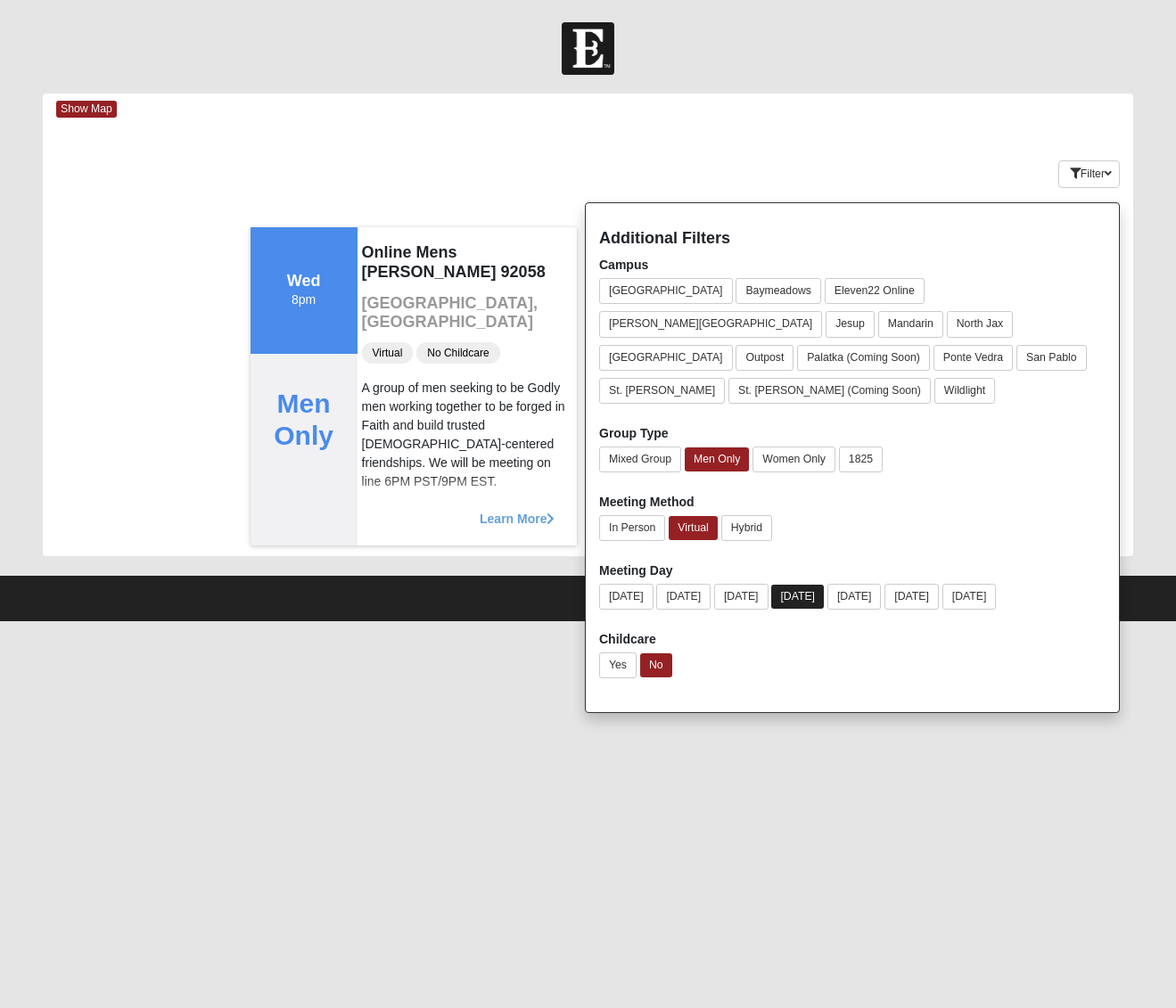
click at [815, 585] on button "[DATE]" at bounding box center [797, 597] width 53 height 24
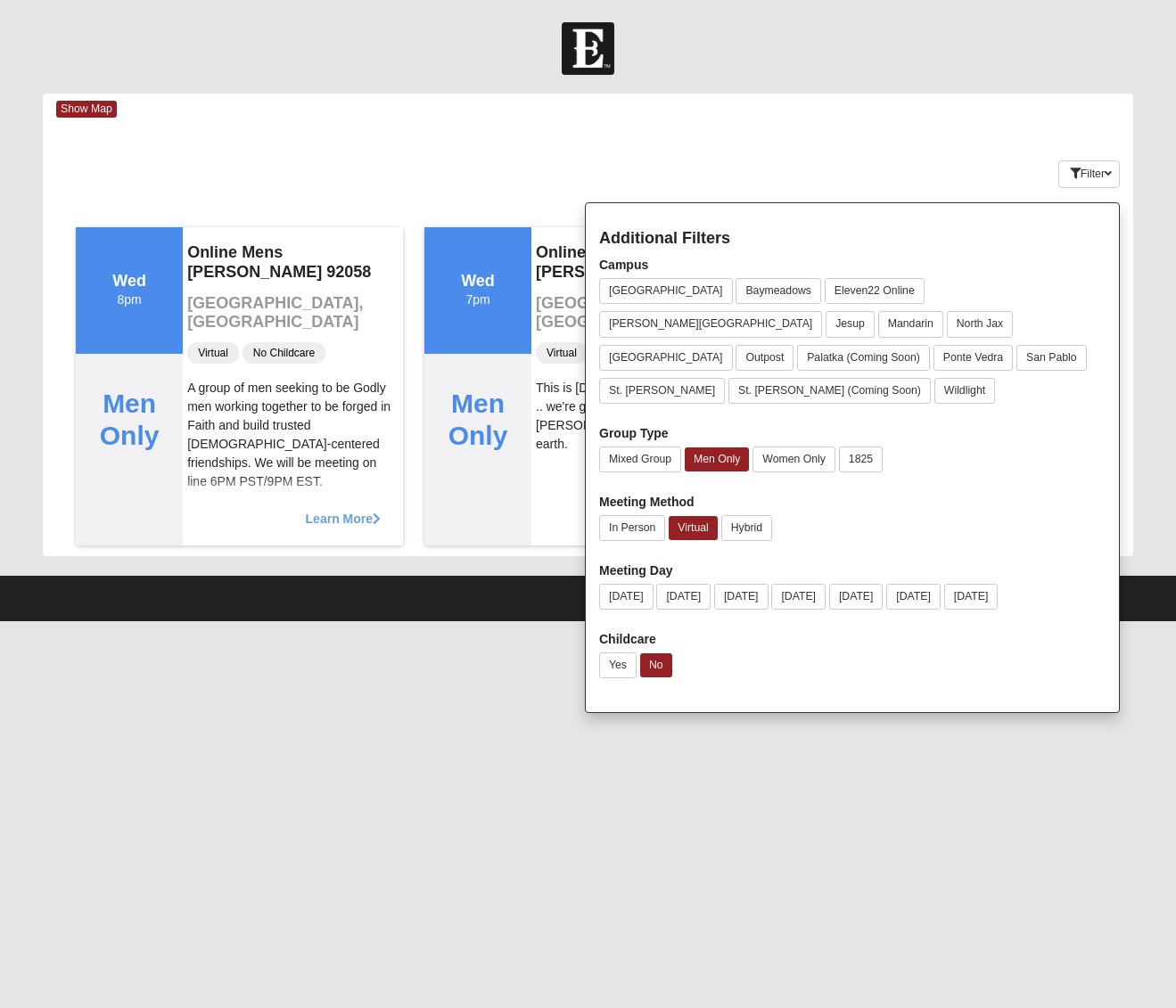
click at [927, 159] on div "Keywords Filter Additional Filters Campus [GEOGRAPHIC_DATA] [GEOGRAPHIC_DATA] E…" at bounding box center [588, 170] width 1090 height 65
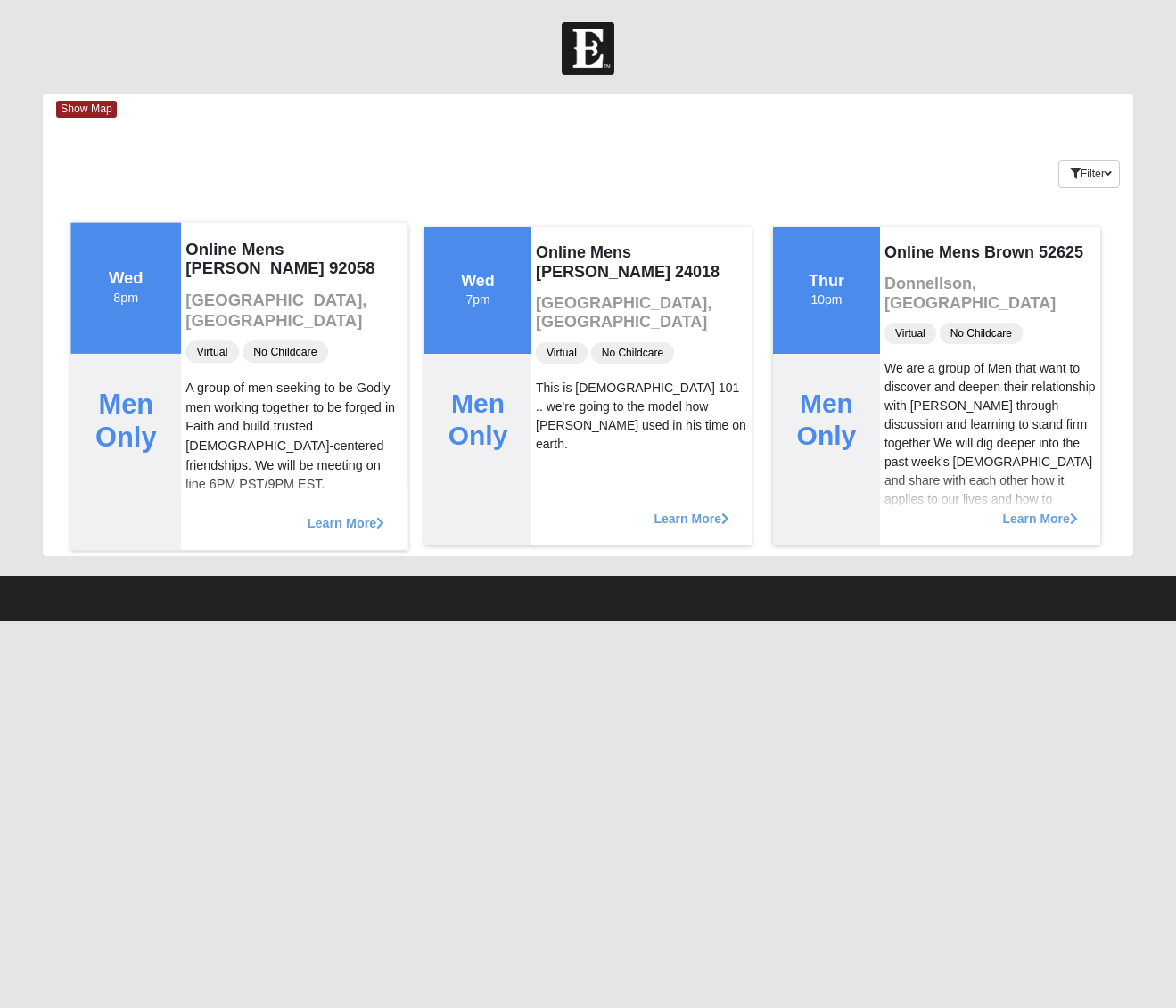
click at [338, 513] on span "Learn More" at bounding box center [346, 513] width 78 height 0
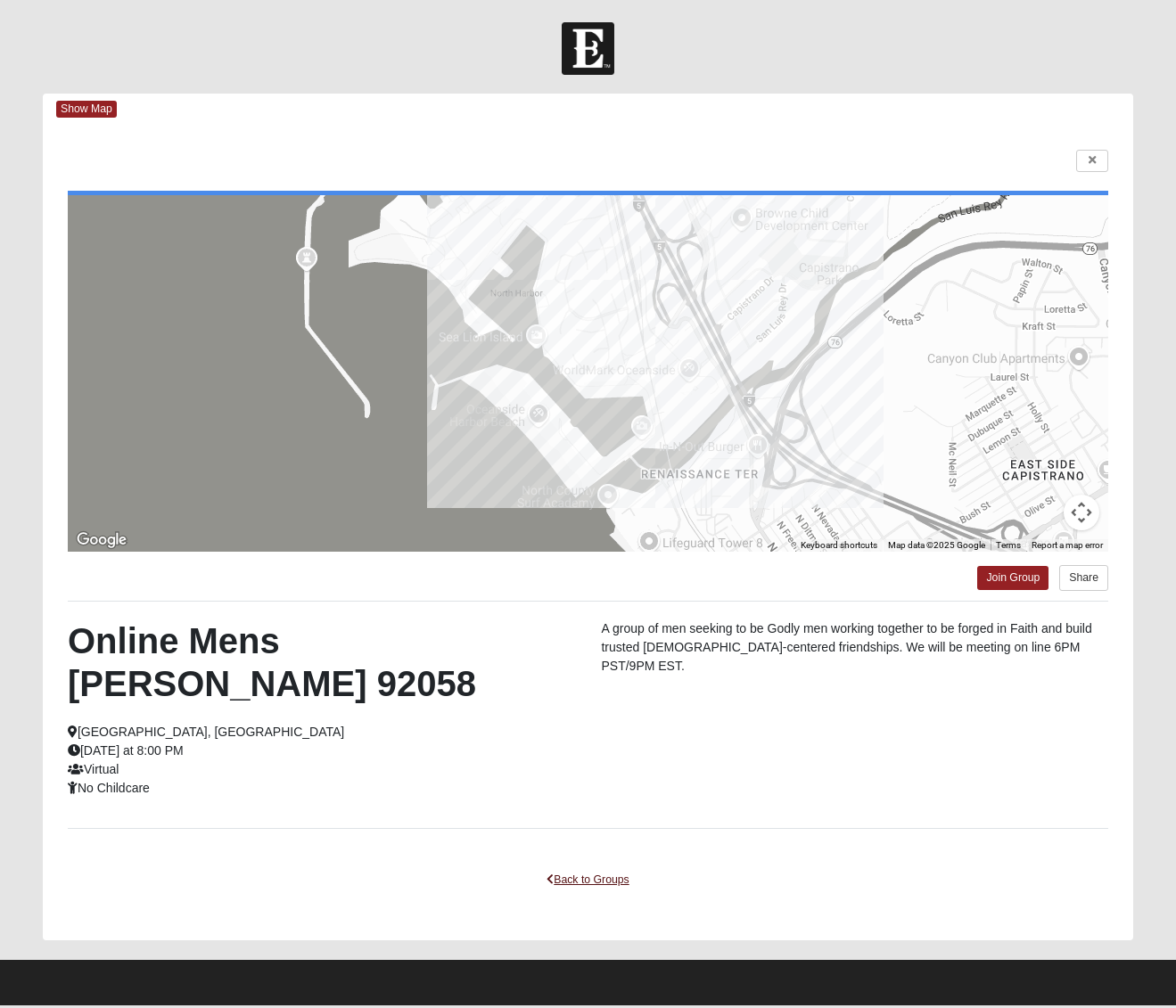
click at [579, 867] on link "Back to Groups" at bounding box center [588, 881] width 105 height 28
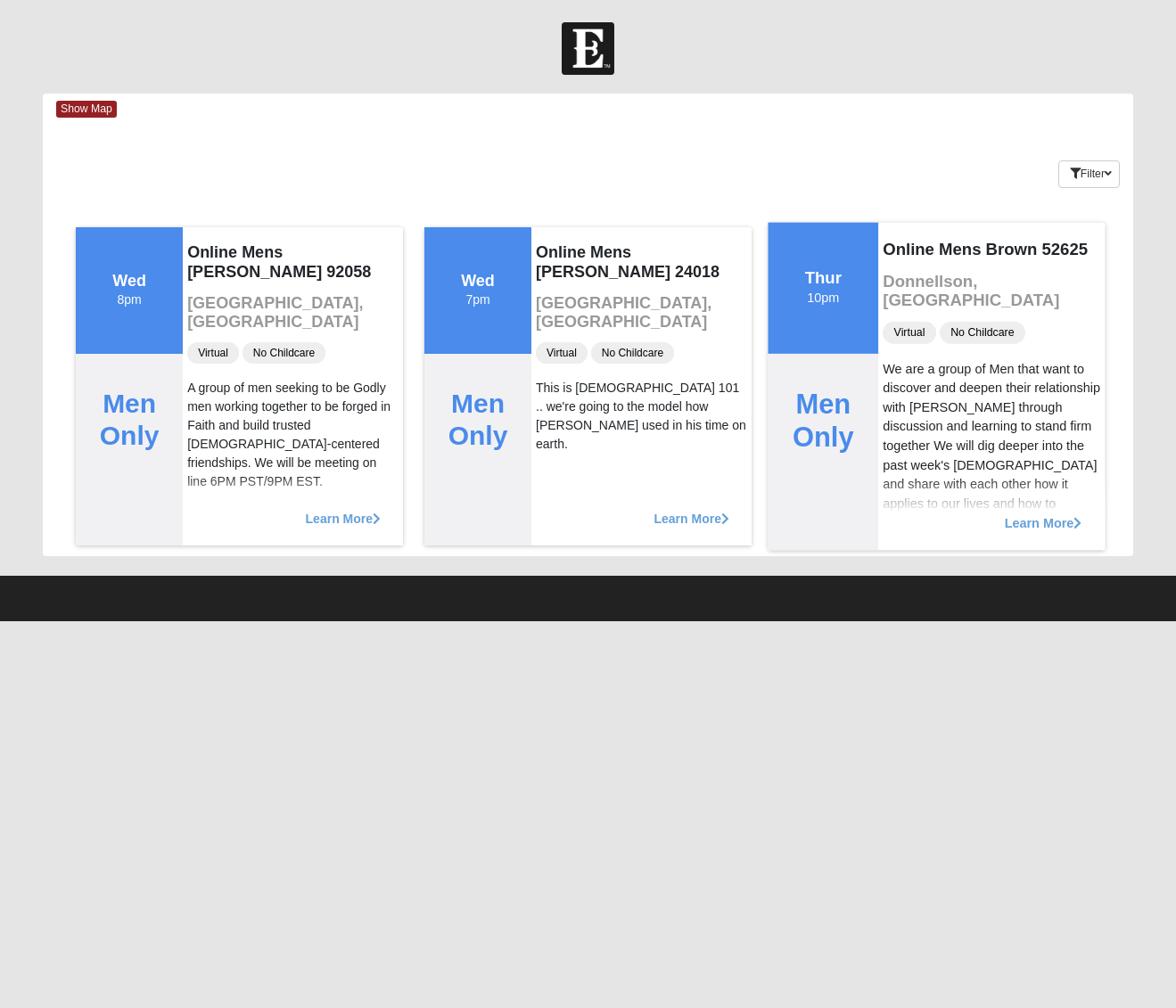
click at [1035, 513] on span "Learn More" at bounding box center [1044, 513] width 78 height 0
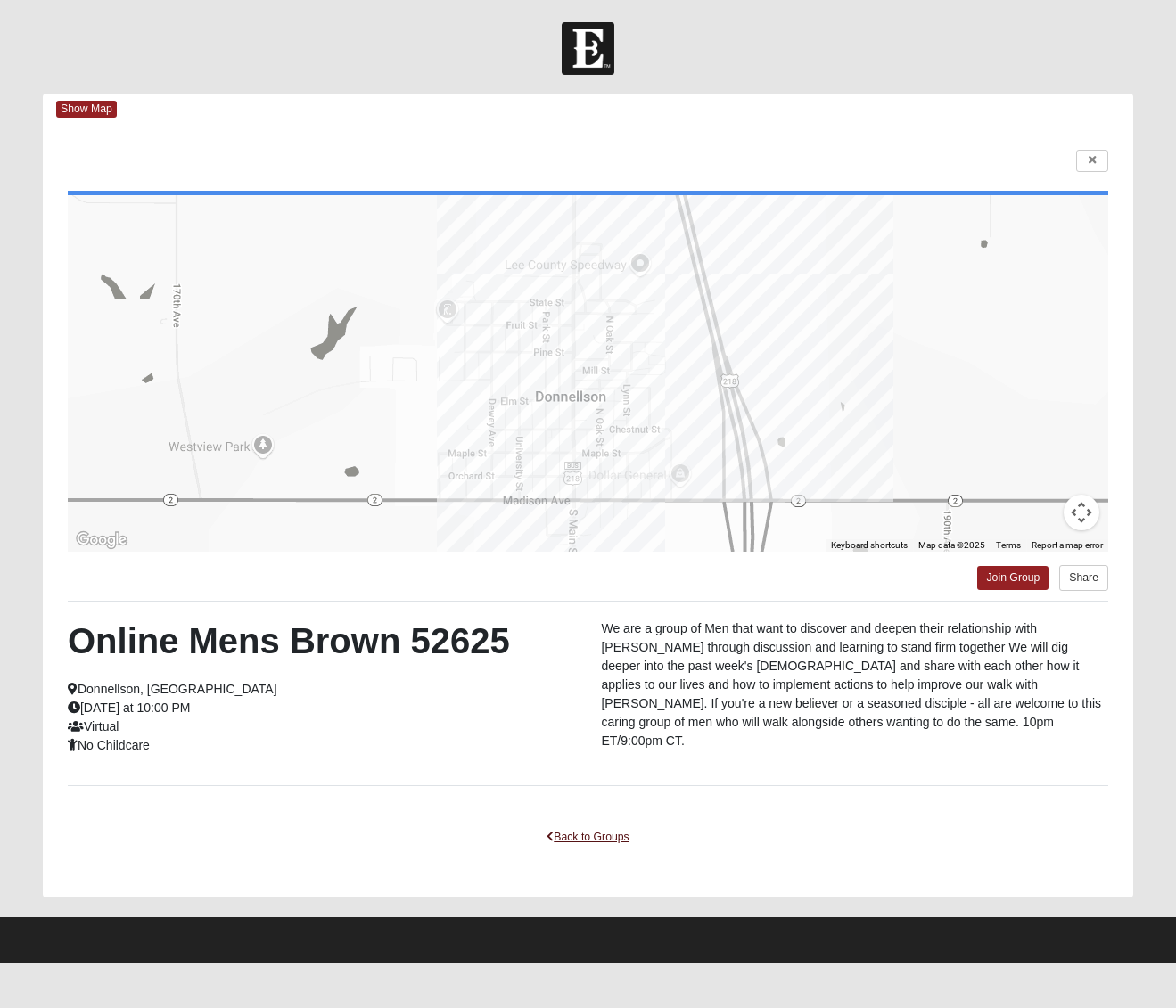
click at [586, 841] on link "Back to Groups" at bounding box center [588, 838] width 105 height 28
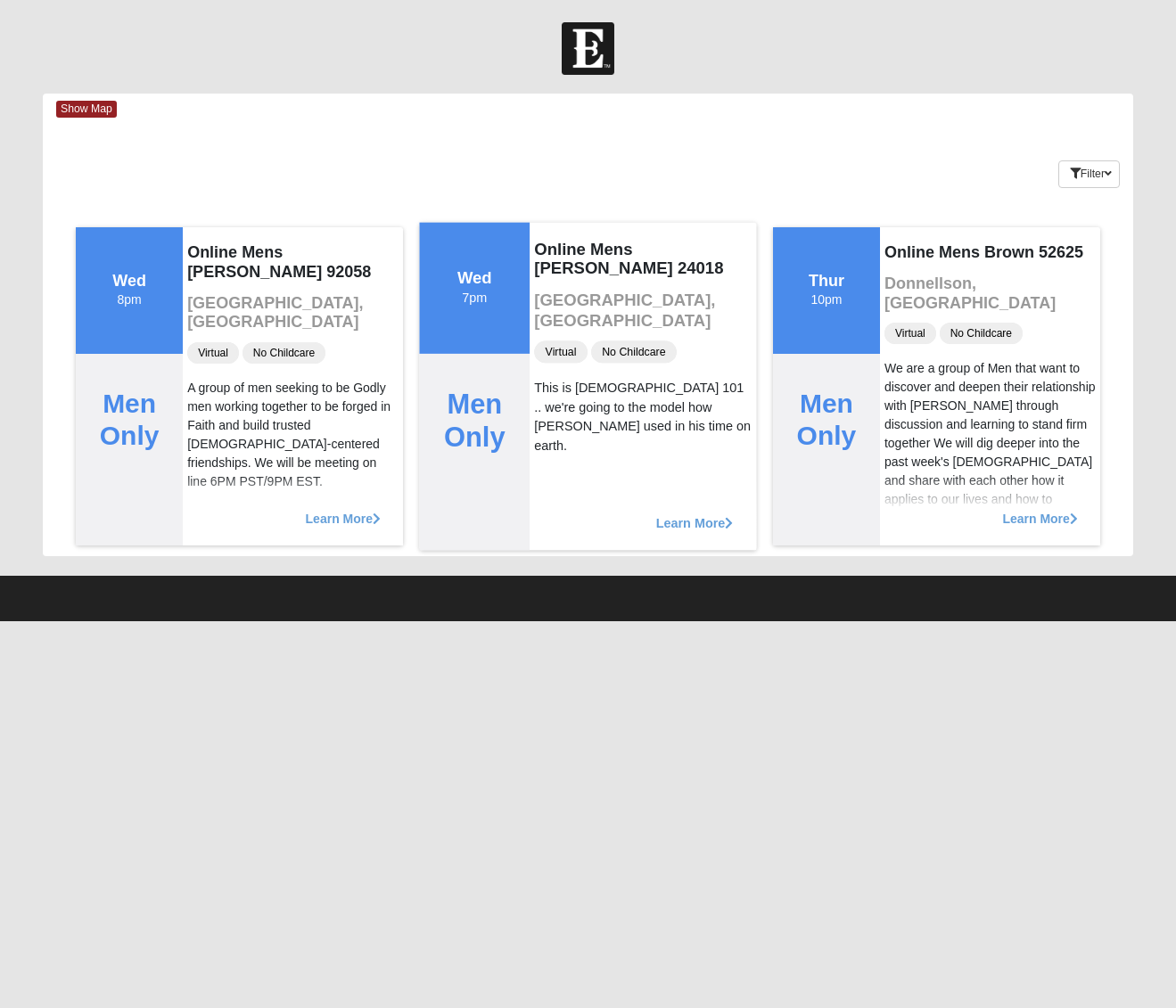
click at [688, 513] on span "Learn More" at bounding box center [694, 513] width 78 height 0
